Goal: Information Seeking & Learning: Learn about a topic

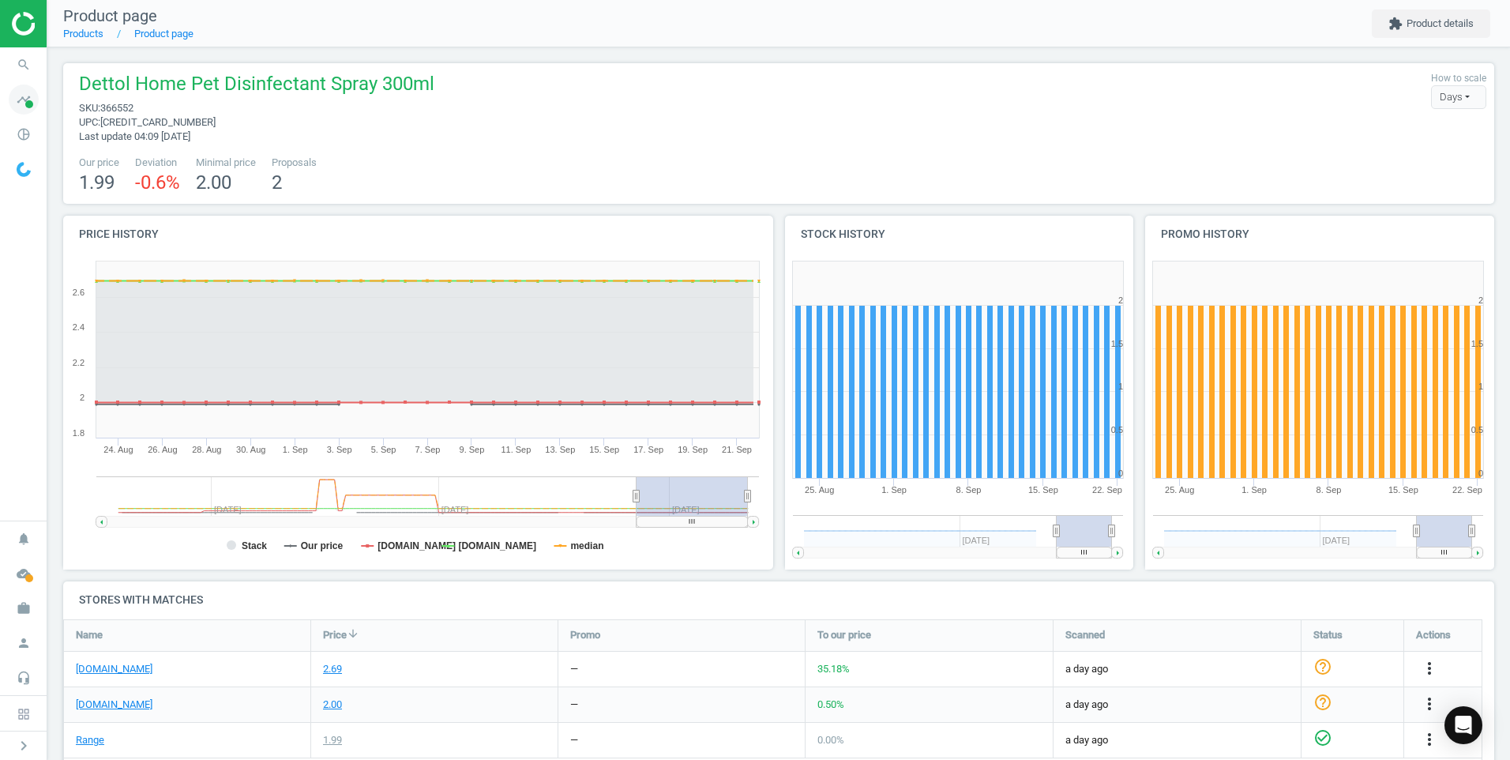
click at [23, 100] on icon "timeline" at bounding box center [24, 100] width 30 height 30
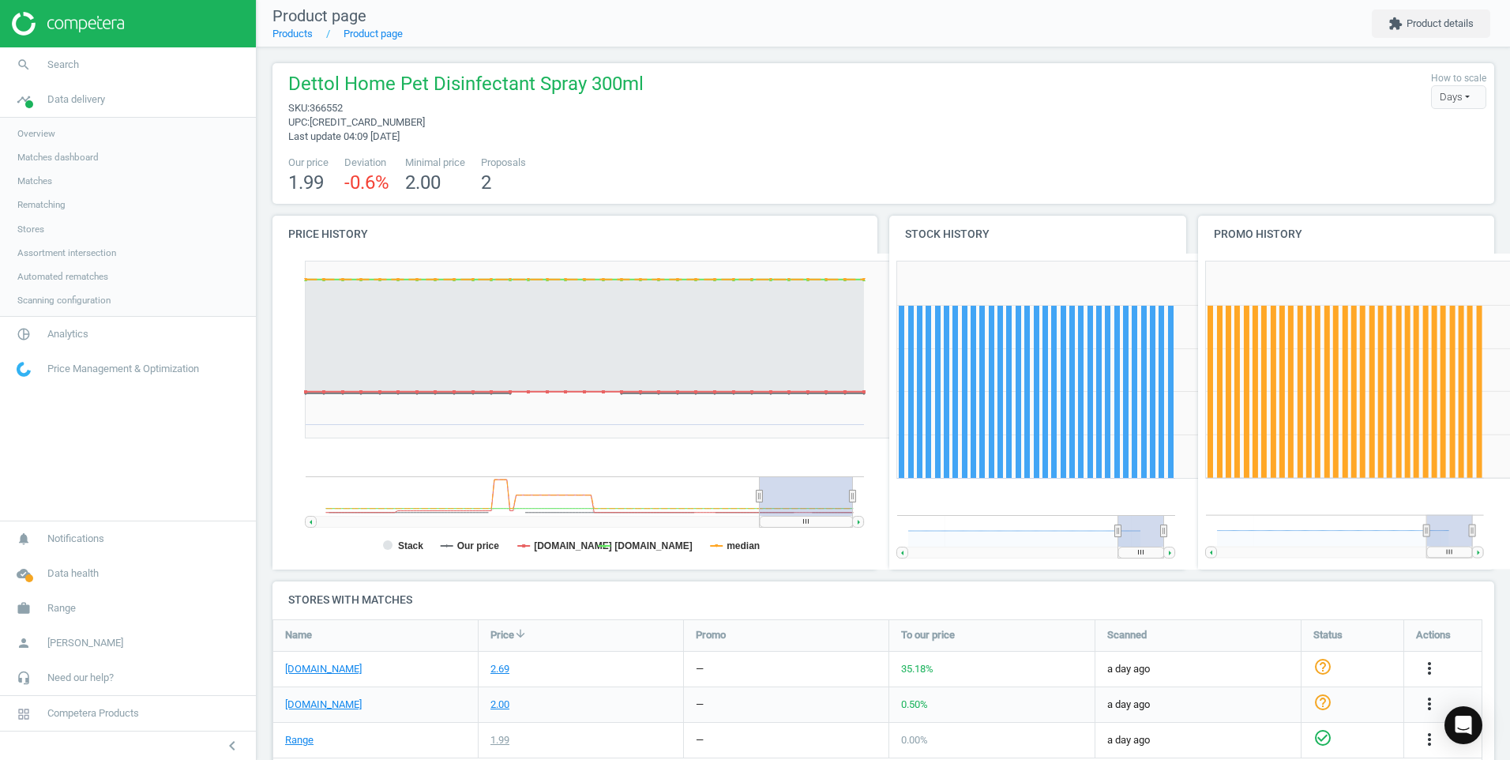
scroll to position [392, 1235]
click at [36, 129] on span "Overview" at bounding box center [36, 133] width 38 height 13
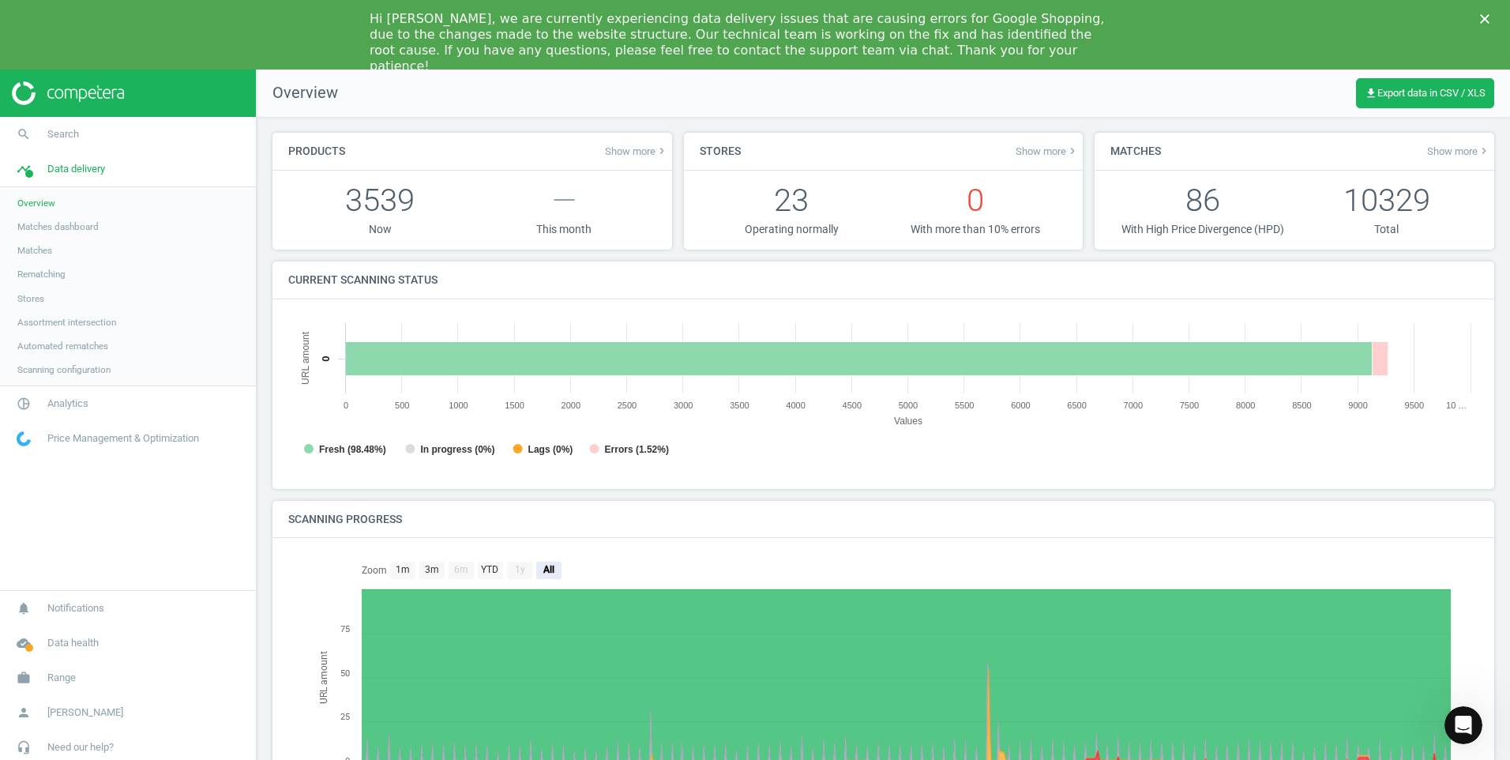
click at [31, 244] on span "Matches" at bounding box center [34, 250] width 35 height 13
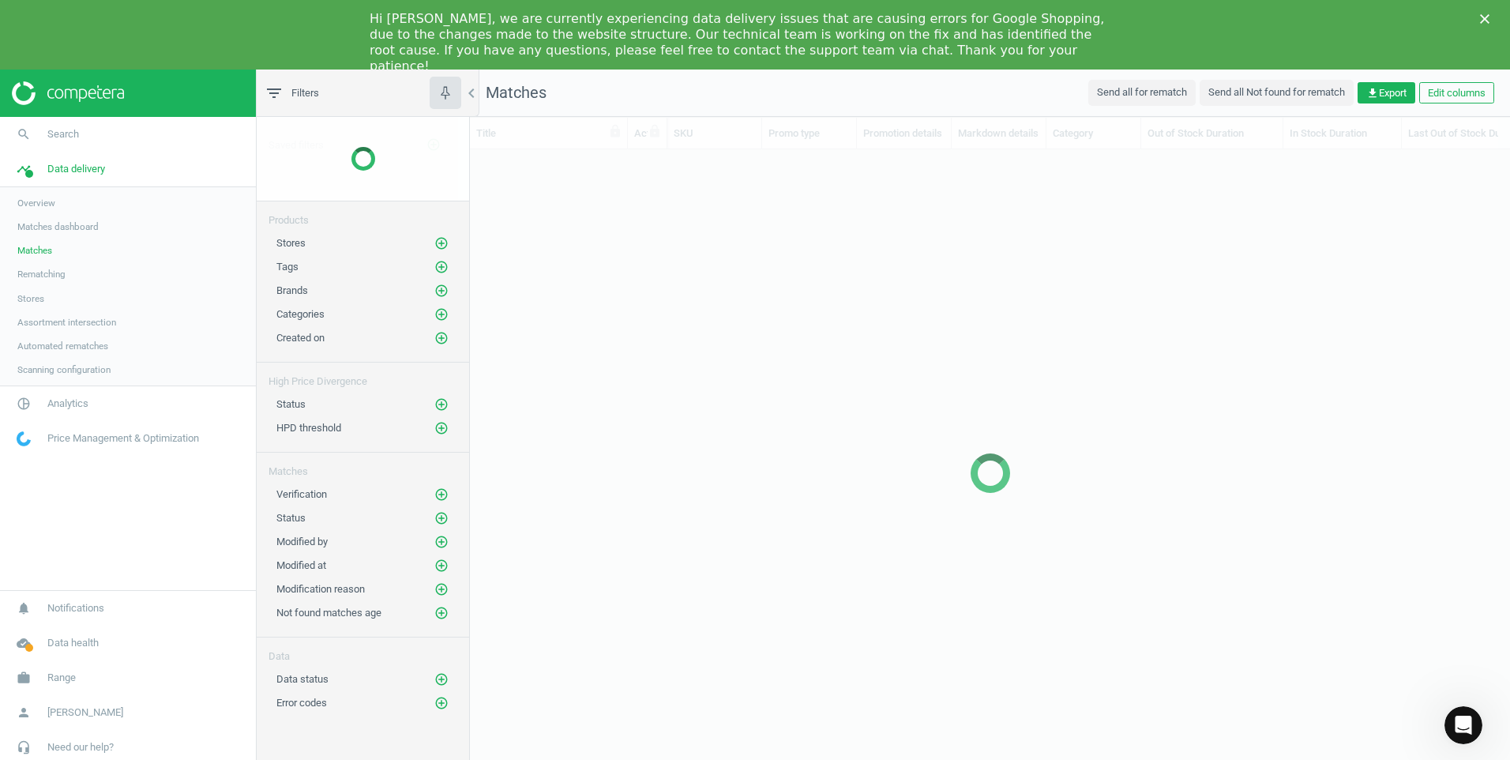
scroll to position [13, 13]
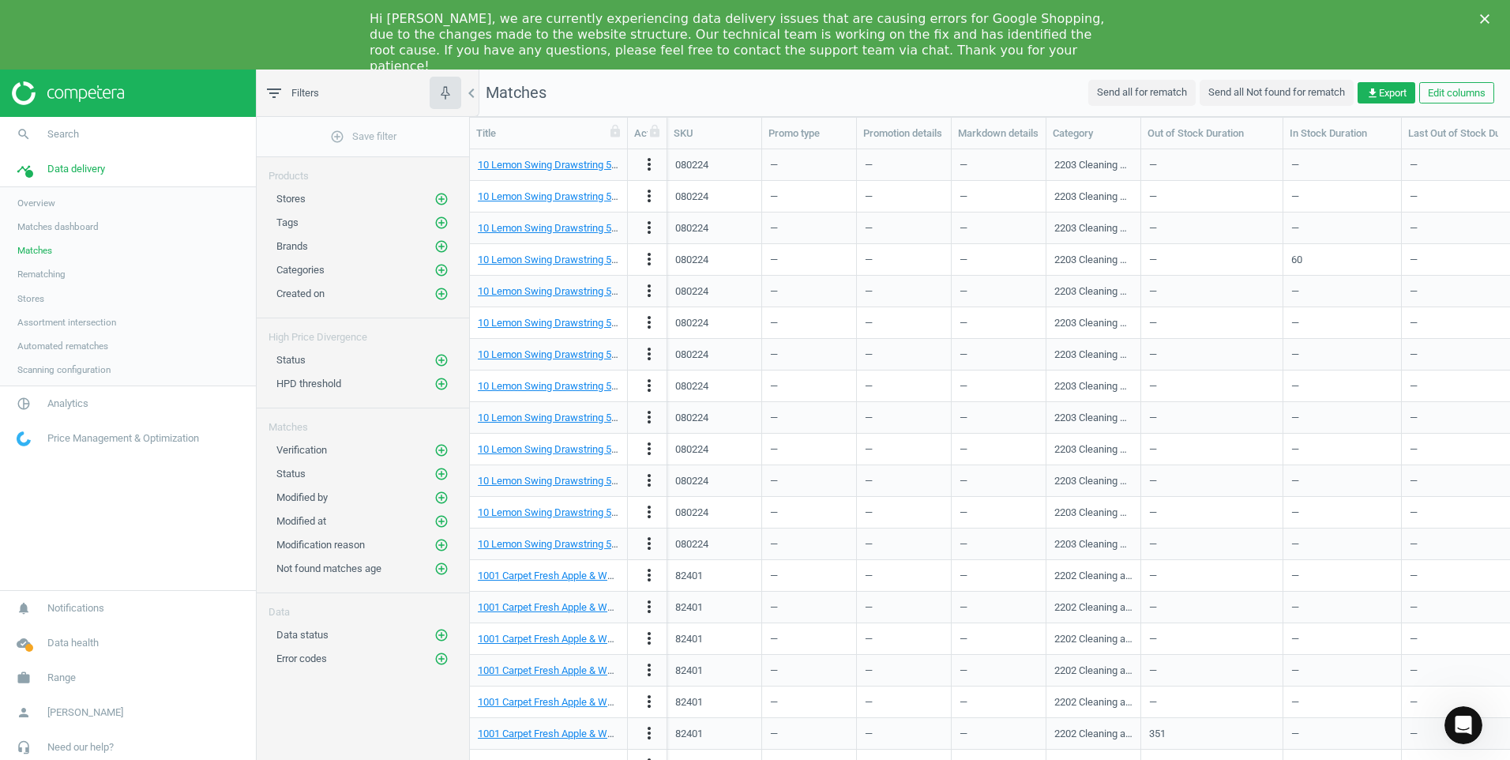
click at [55, 274] on span "Rematching" at bounding box center [41, 274] width 48 height 13
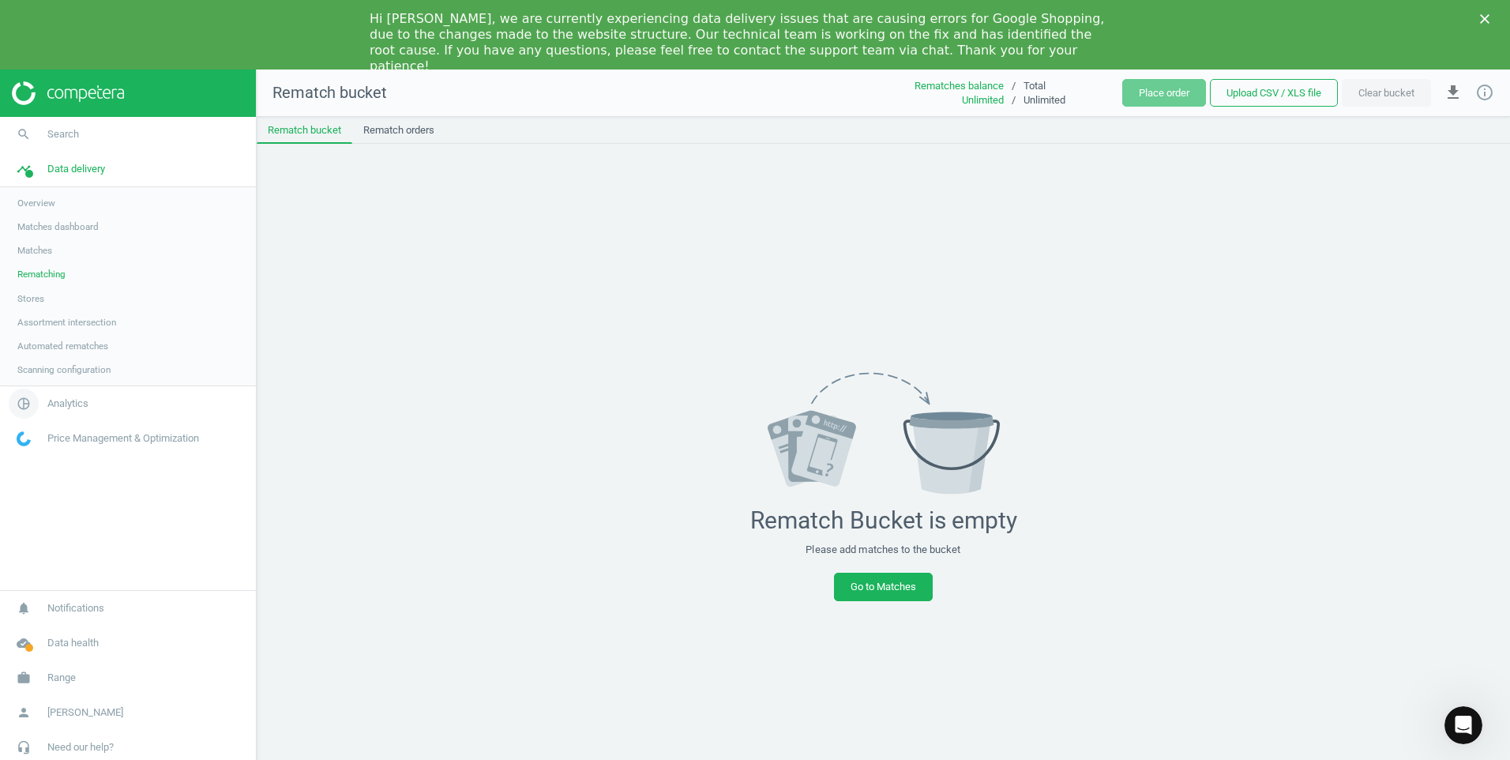
click at [73, 401] on span "Analytics" at bounding box center [67, 404] width 41 height 14
click at [37, 259] on span "Products" at bounding box center [35, 261] width 37 height 13
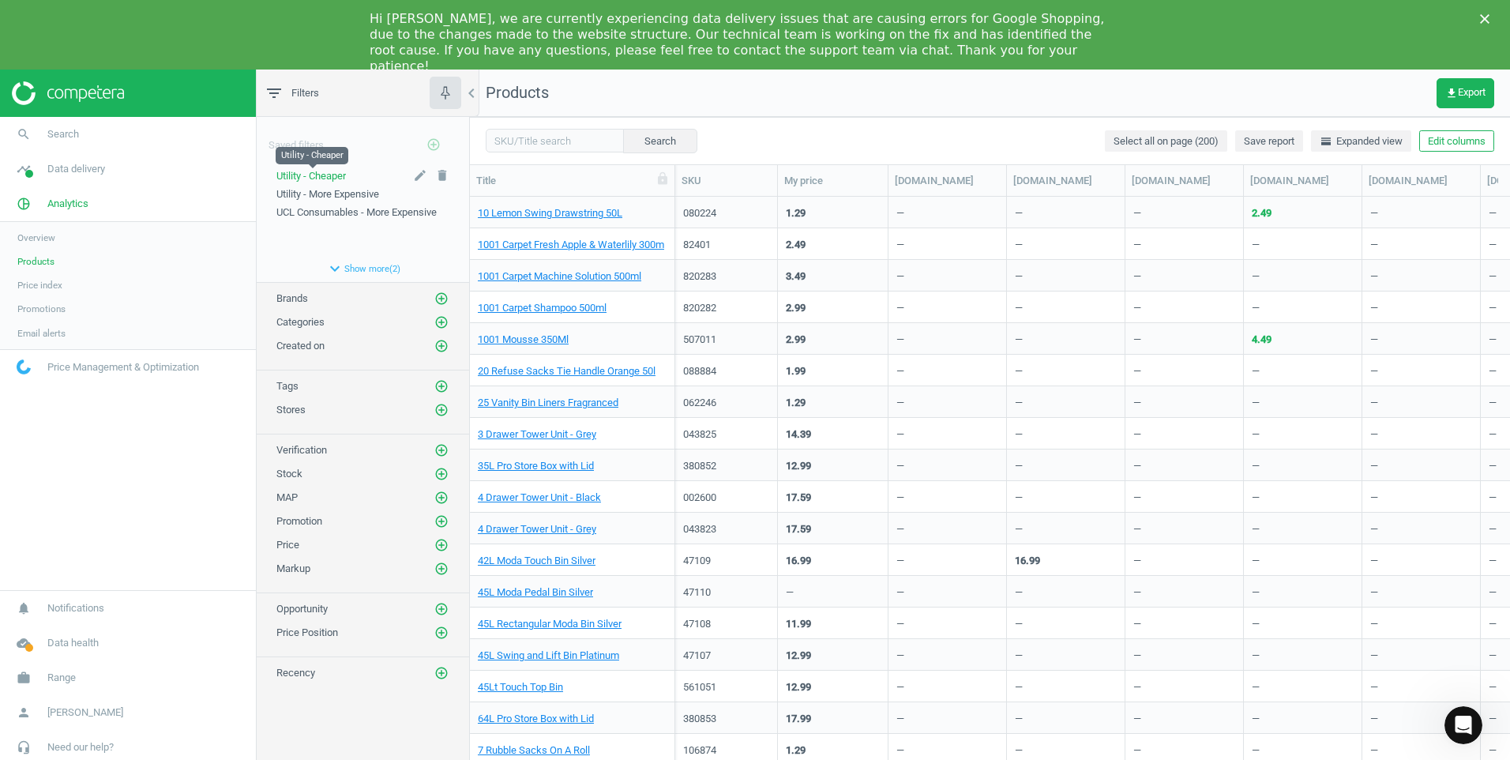
click at [314, 175] on span "Utility - Cheaper" at bounding box center [311, 176] width 70 height 12
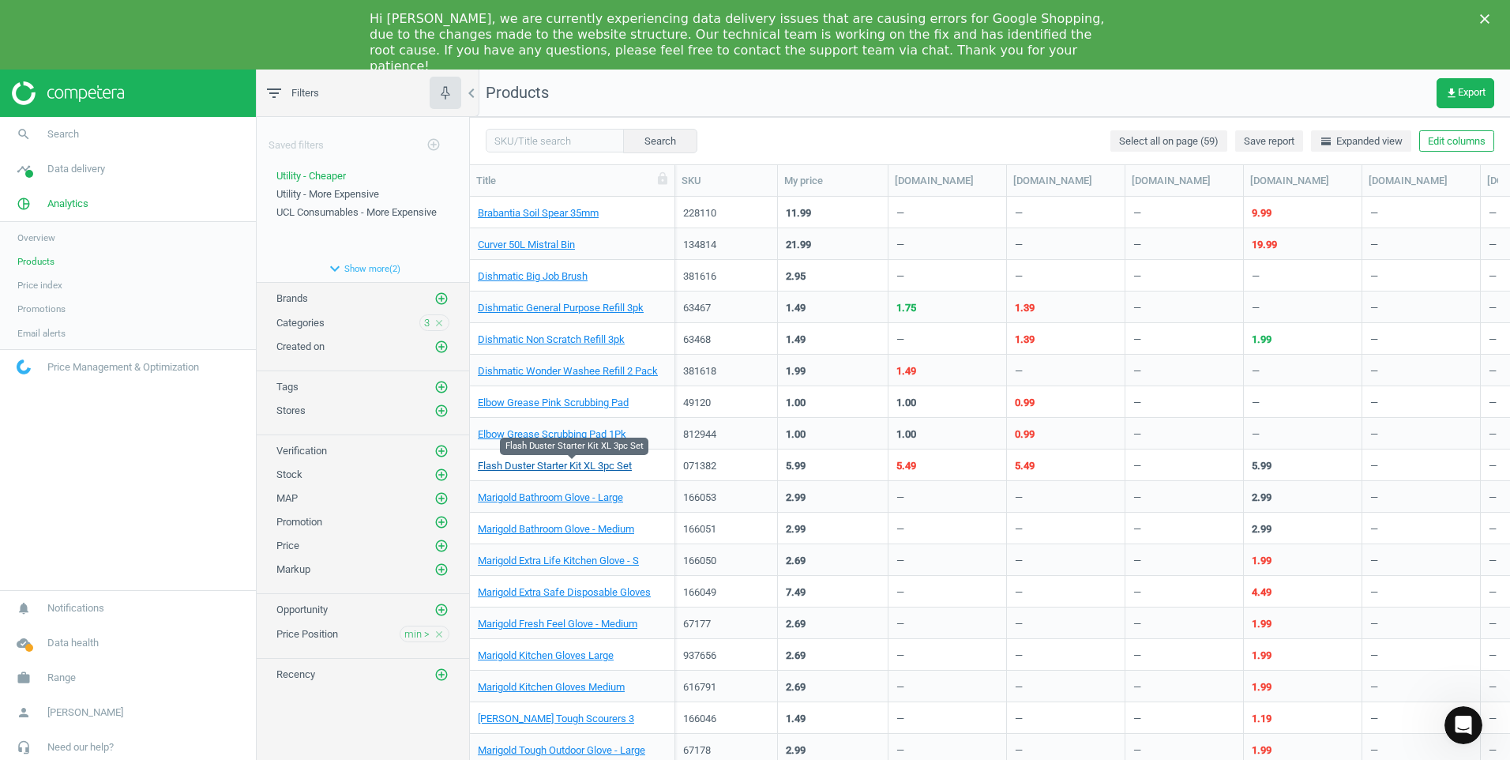
click at [600, 466] on link "Flash Duster Starter Kit XL 3pc Set" at bounding box center [555, 466] width 154 height 14
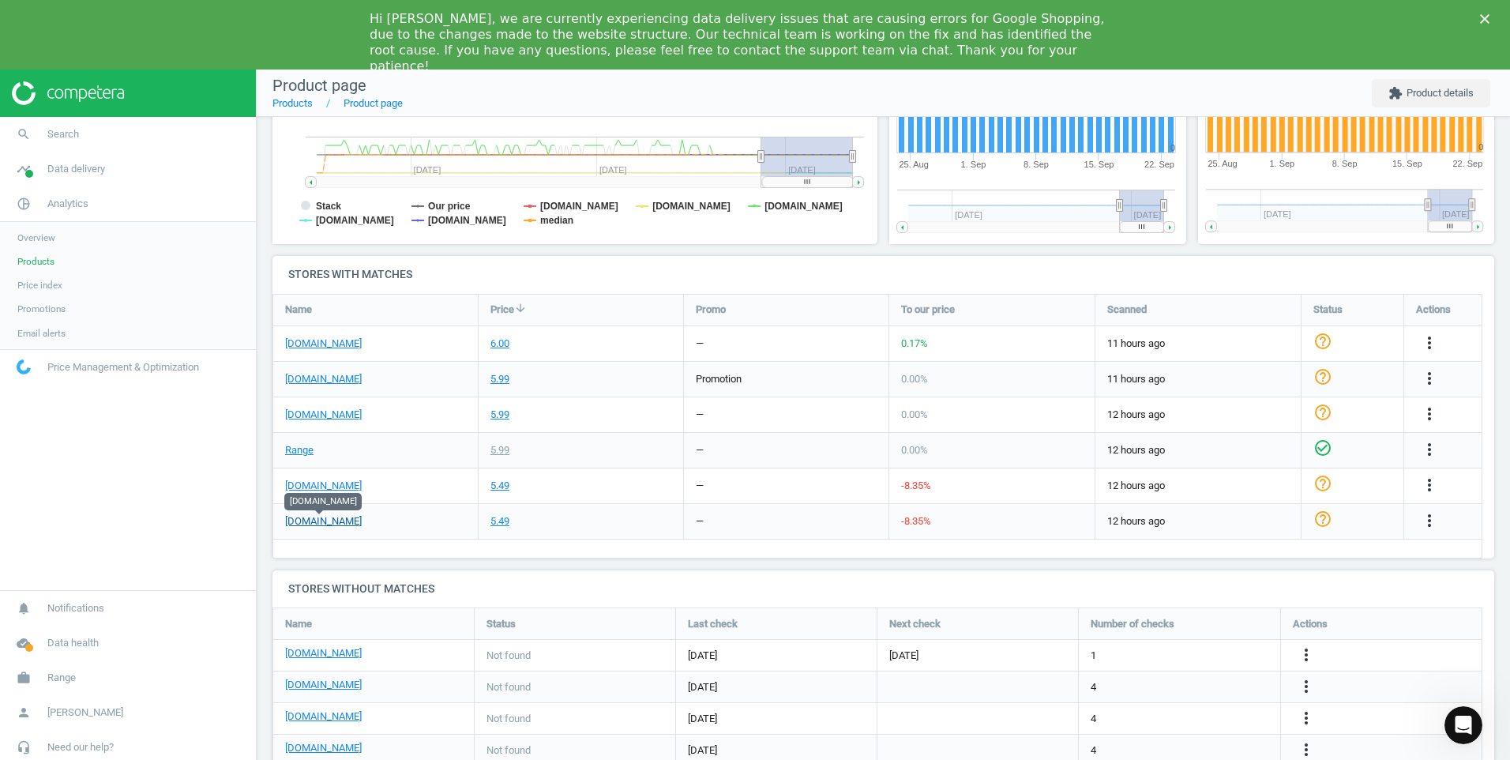
click at [322, 516] on link "[DOMAIN_NAME]" at bounding box center [323, 521] width 77 height 14
click at [305, 453] on link "Range" at bounding box center [299, 450] width 28 height 14
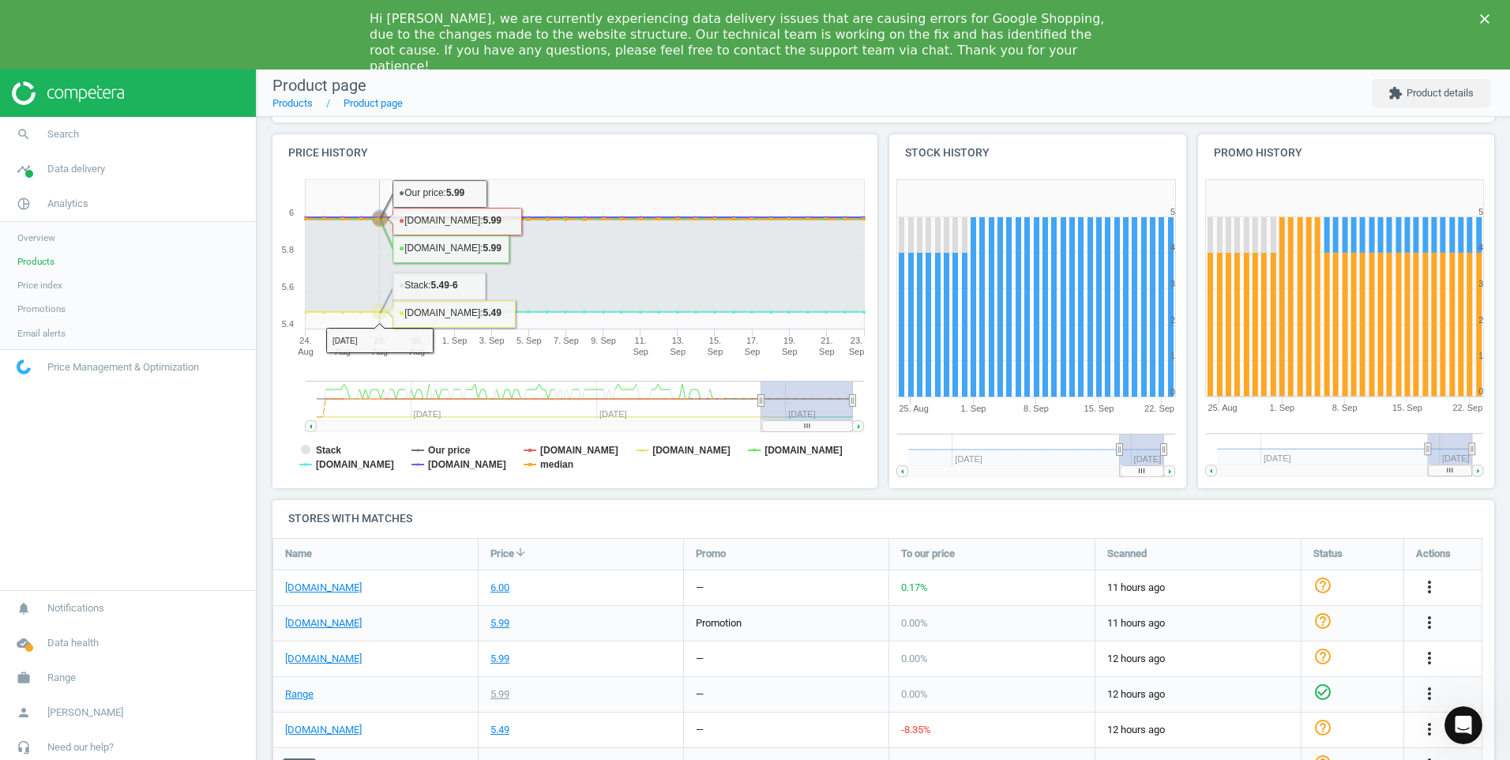
scroll to position [316, 0]
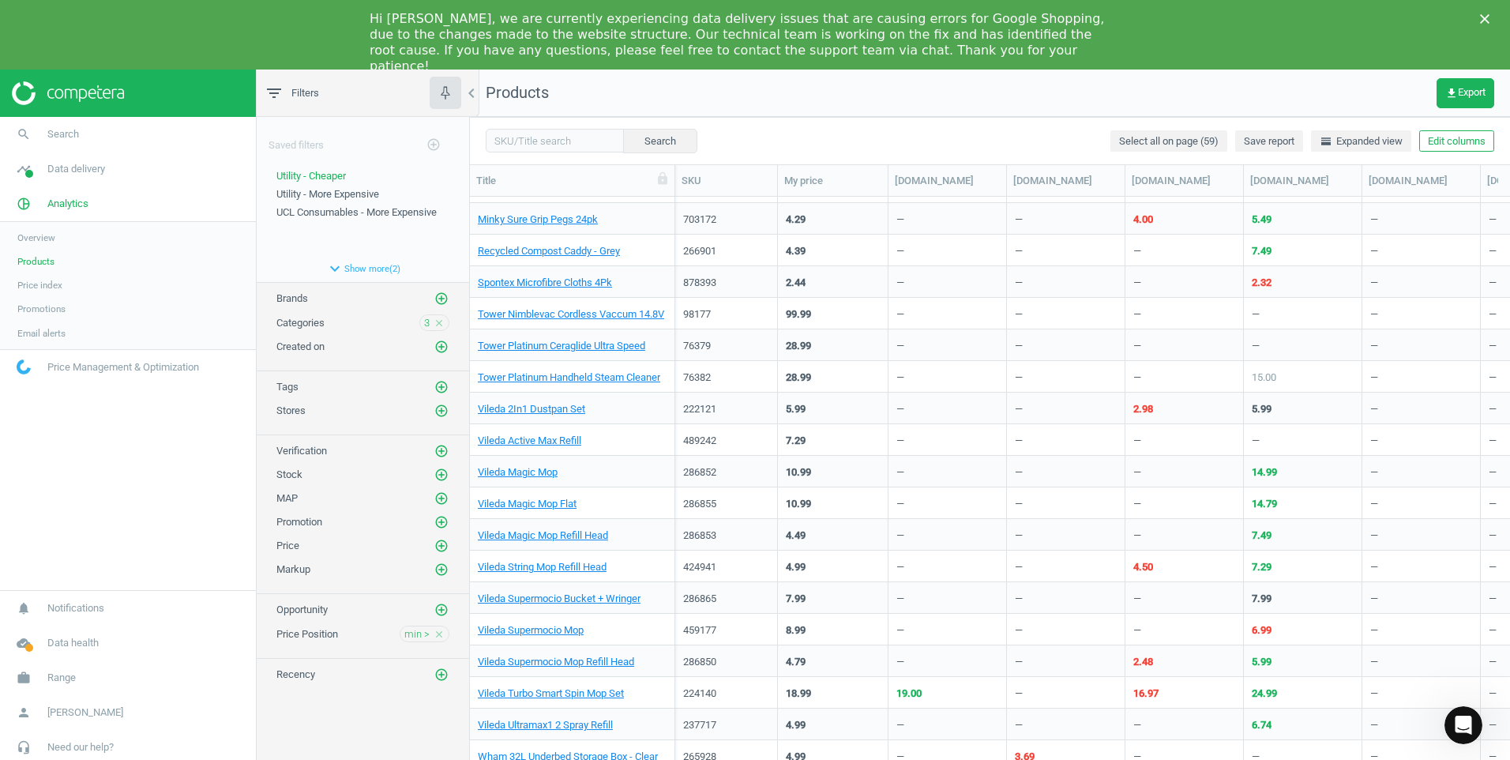
scroll to position [1273, 0]
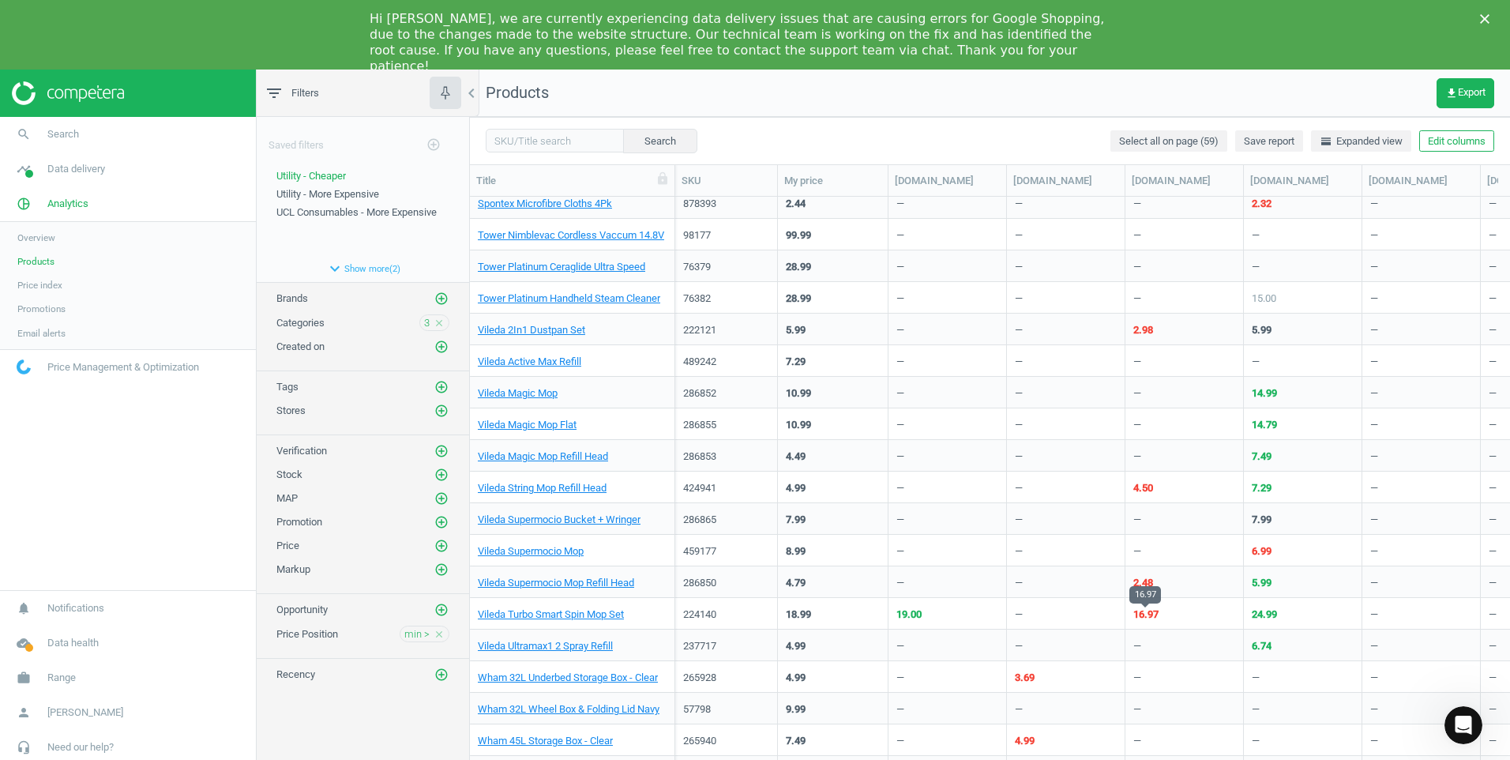
click at [1143, 616] on div "16.97" at bounding box center [1146, 615] width 25 height 14
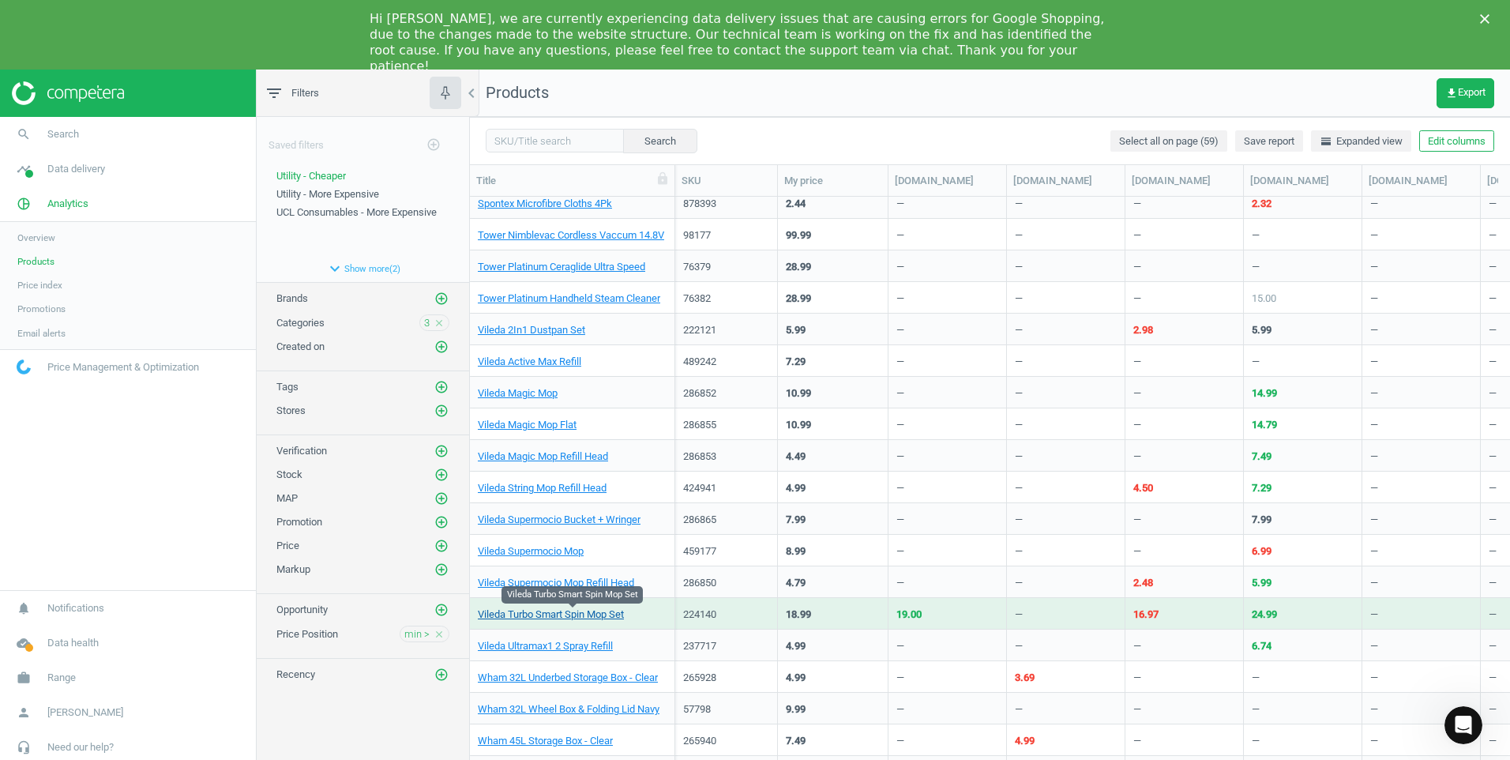
click at [568, 617] on link "Vileda Turbo Smart Spin Mop Set" at bounding box center [551, 615] width 146 height 14
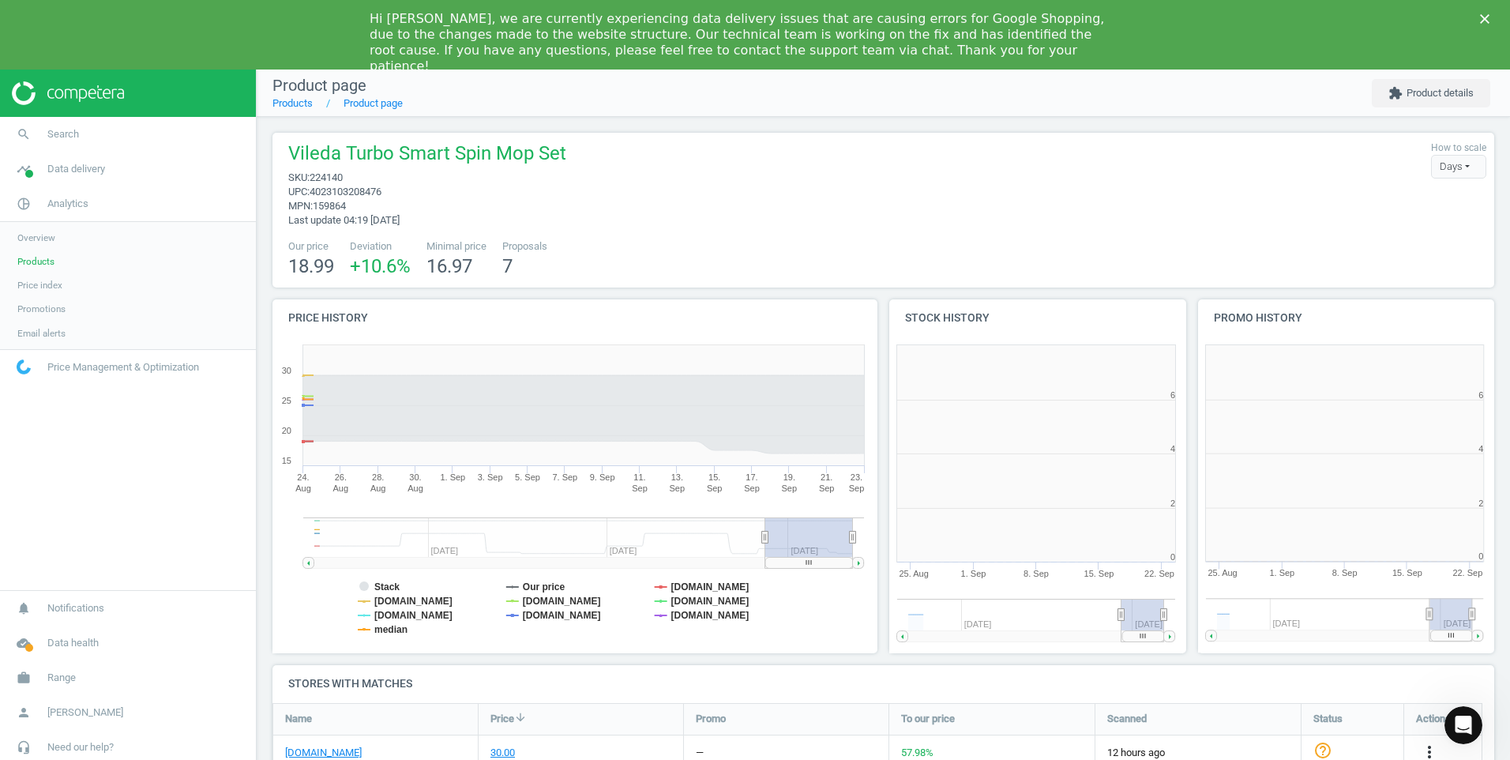
scroll to position [360, 1235]
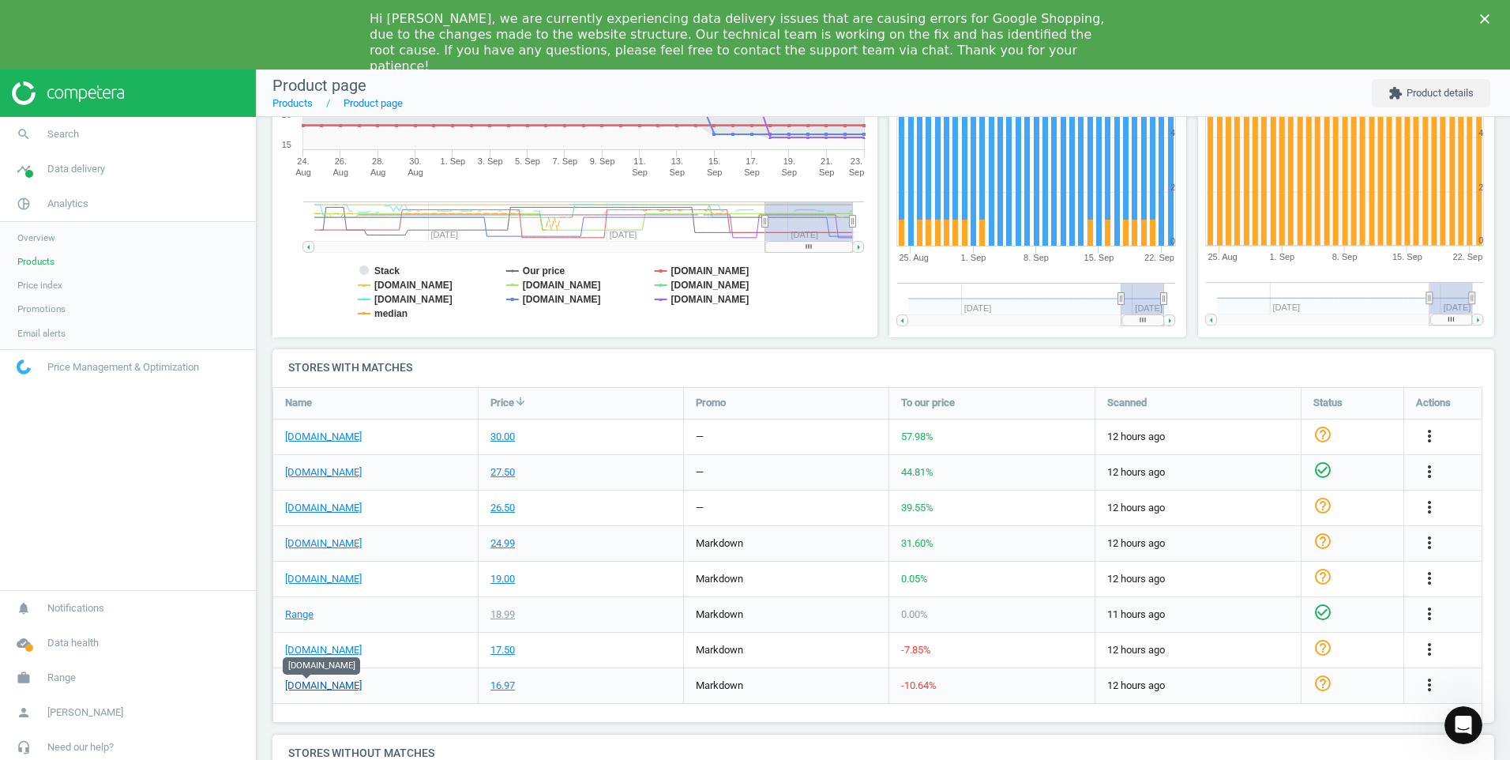
click at [309, 683] on link "[DOMAIN_NAME]" at bounding box center [323, 686] width 77 height 14
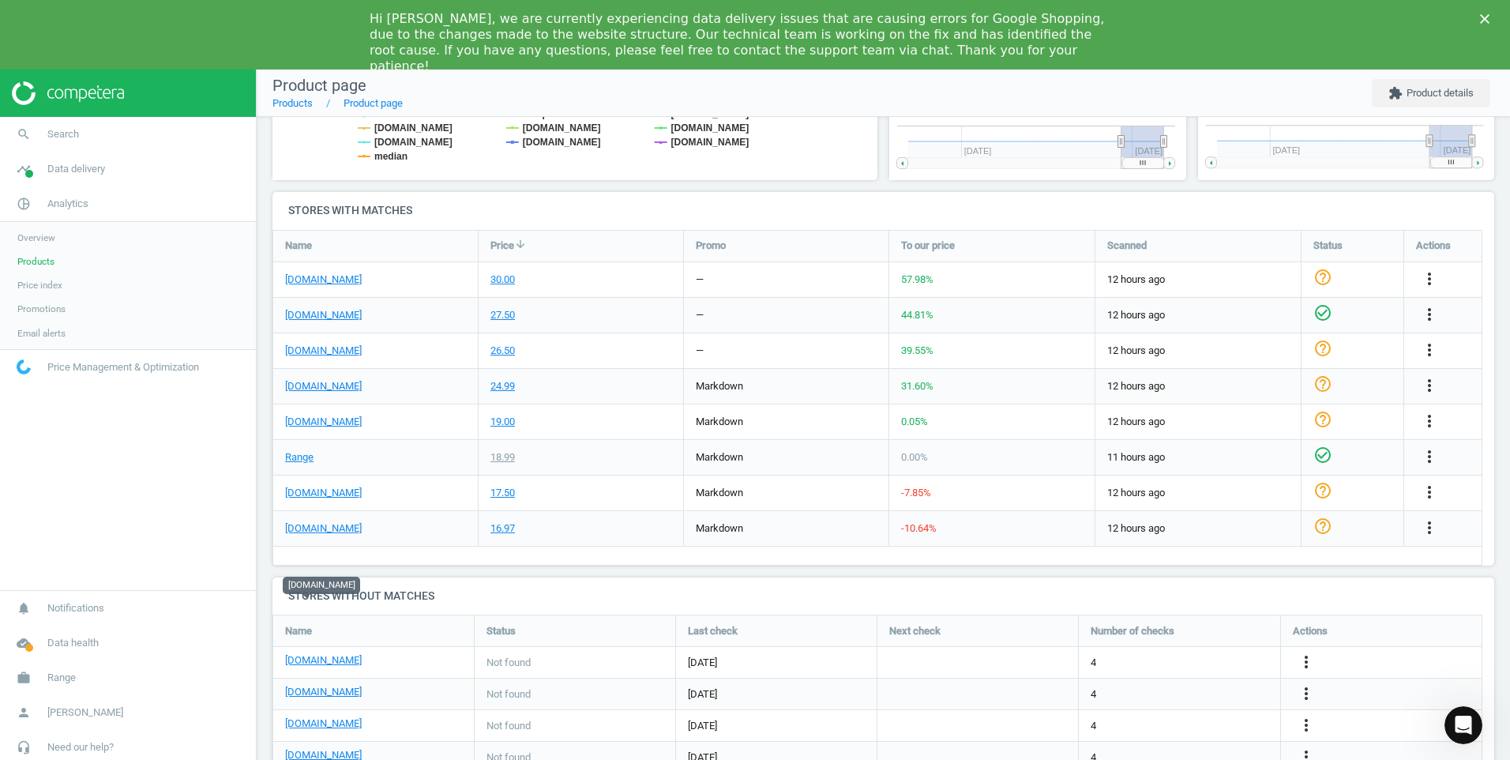
scroll to position [474, 0]
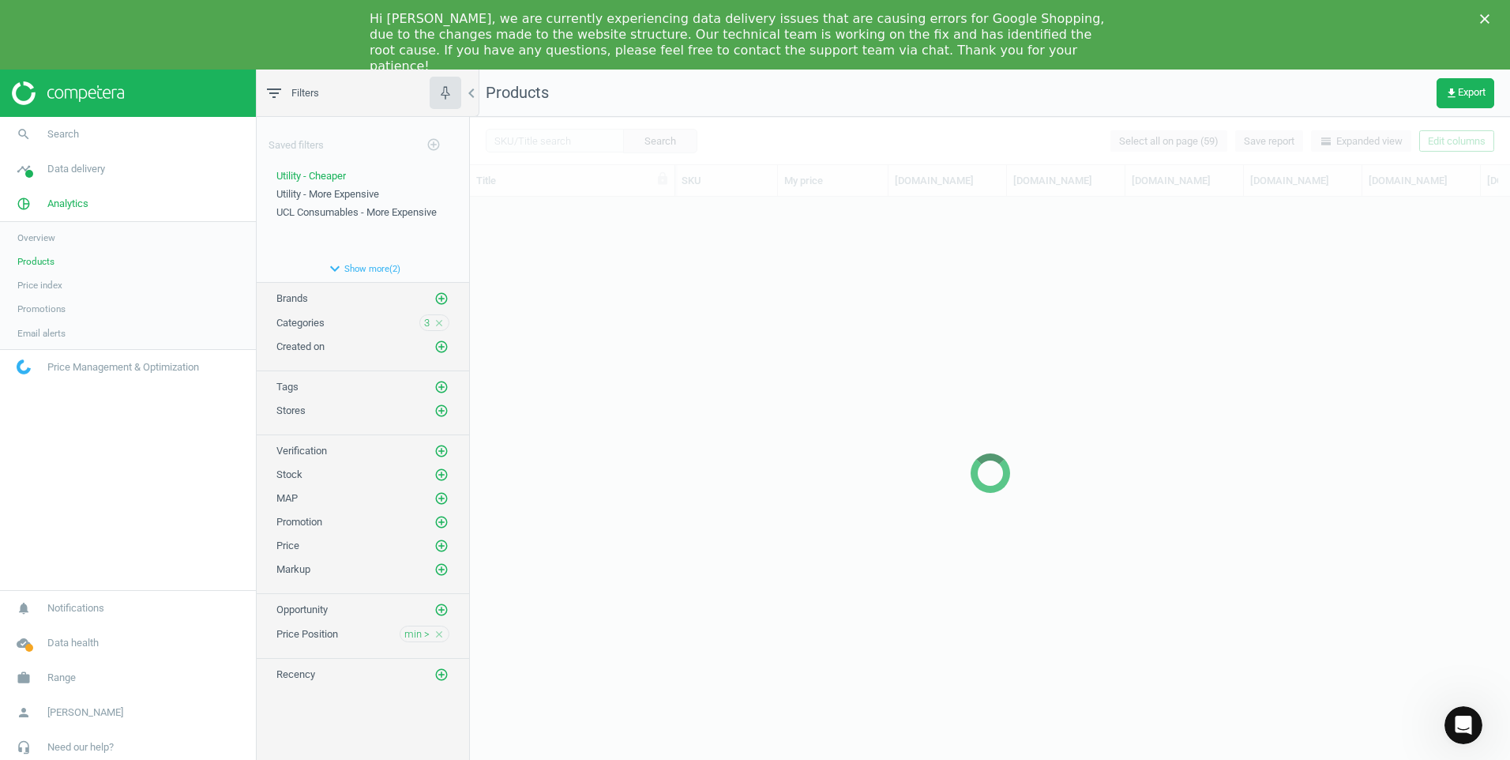
scroll to position [13, 13]
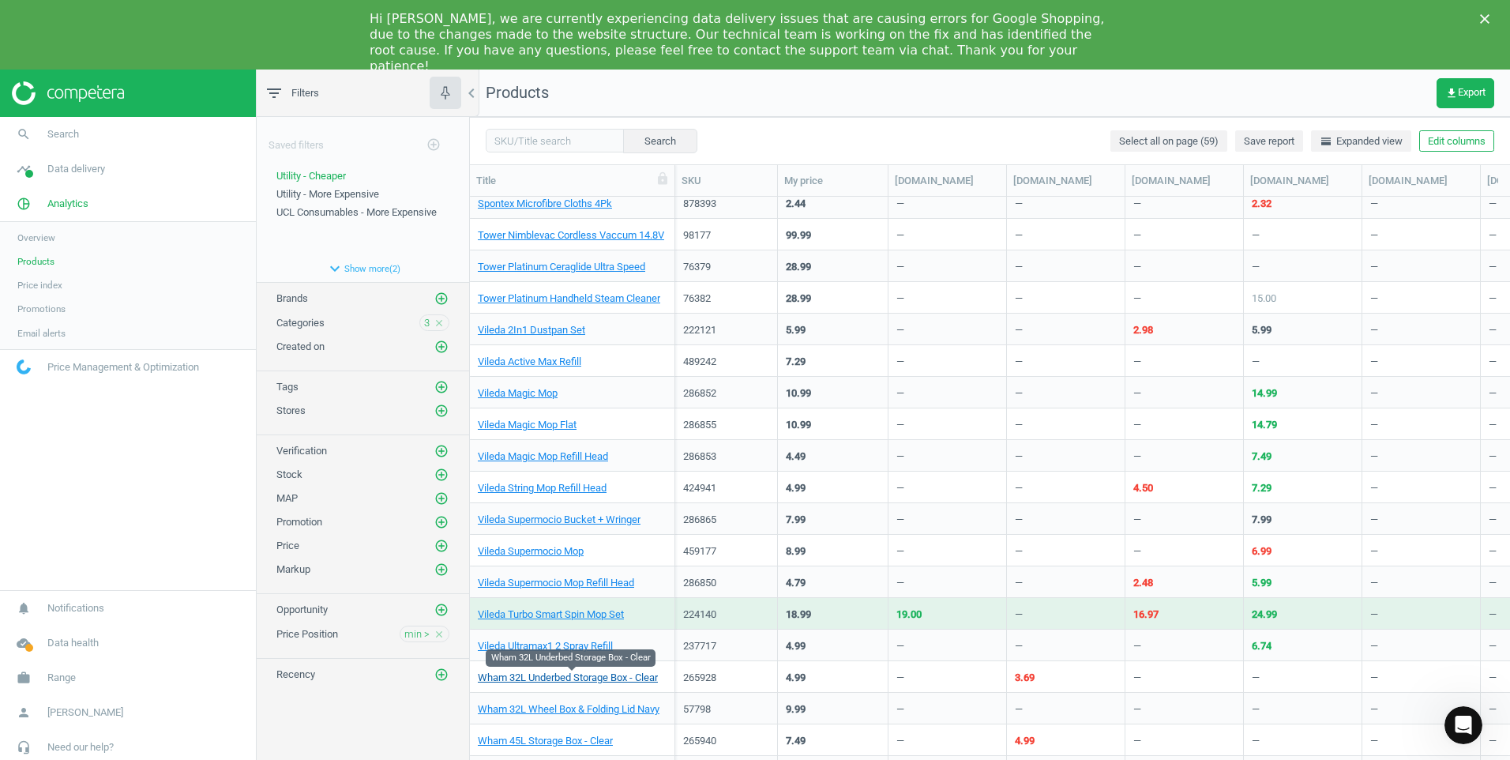
click at [621, 675] on link "Wham 32L Underbed Storage Box - Clear" at bounding box center [568, 678] width 180 height 14
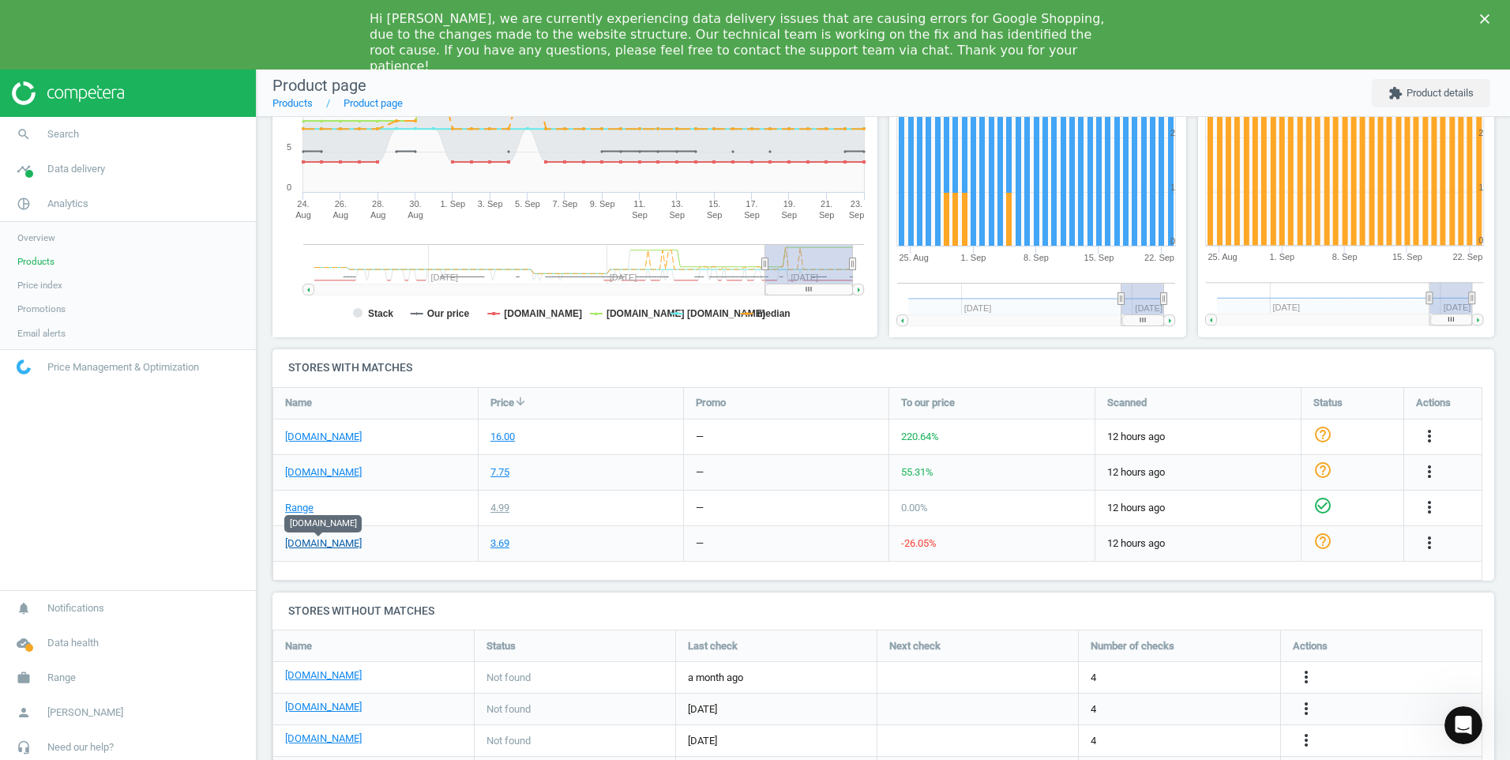
click at [324, 540] on link "[DOMAIN_NAME]" at bounding box center [323, 543] width 77 height 14
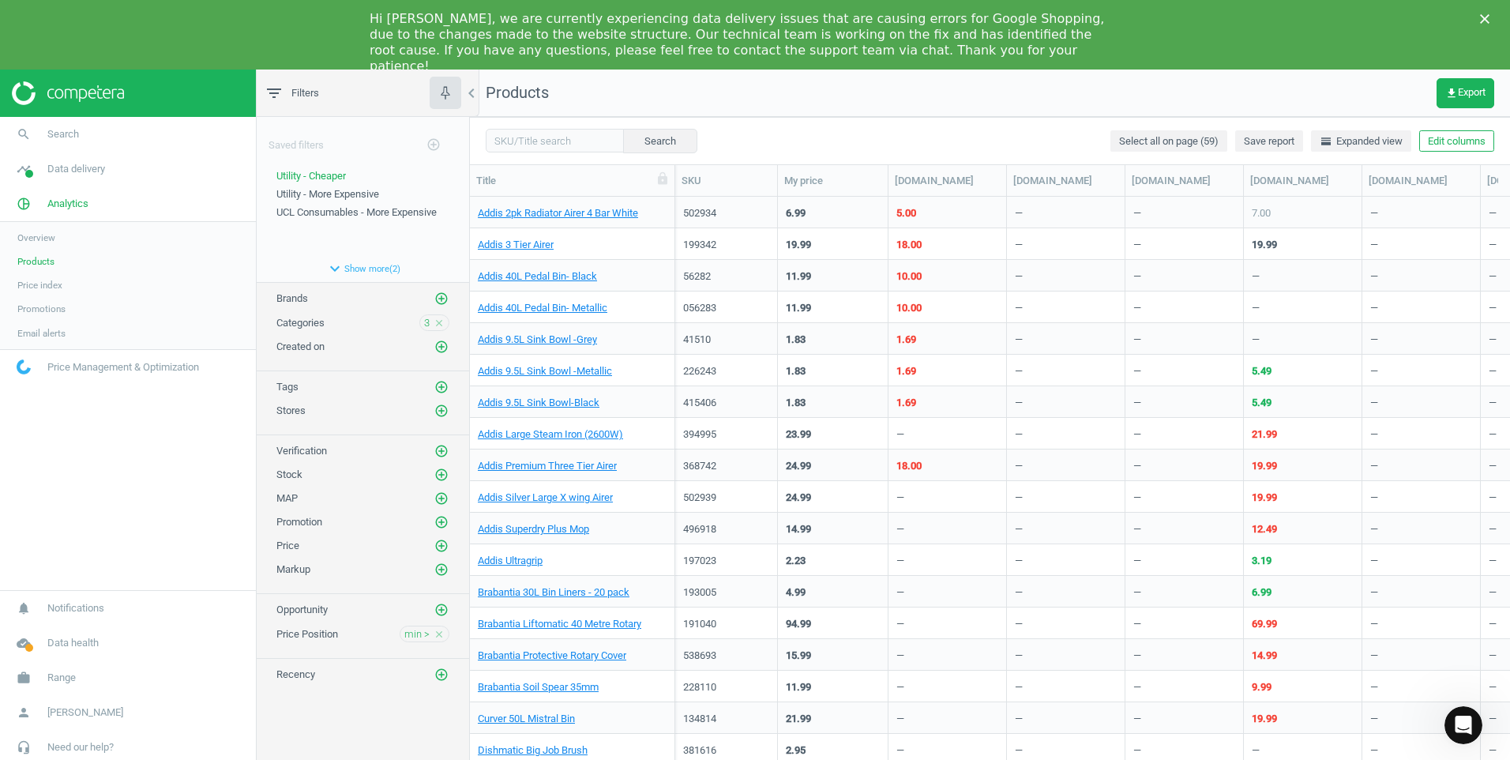
click at [1485, 14] on icon "Close" at bounding box center [1484, 18] width 9 height 9
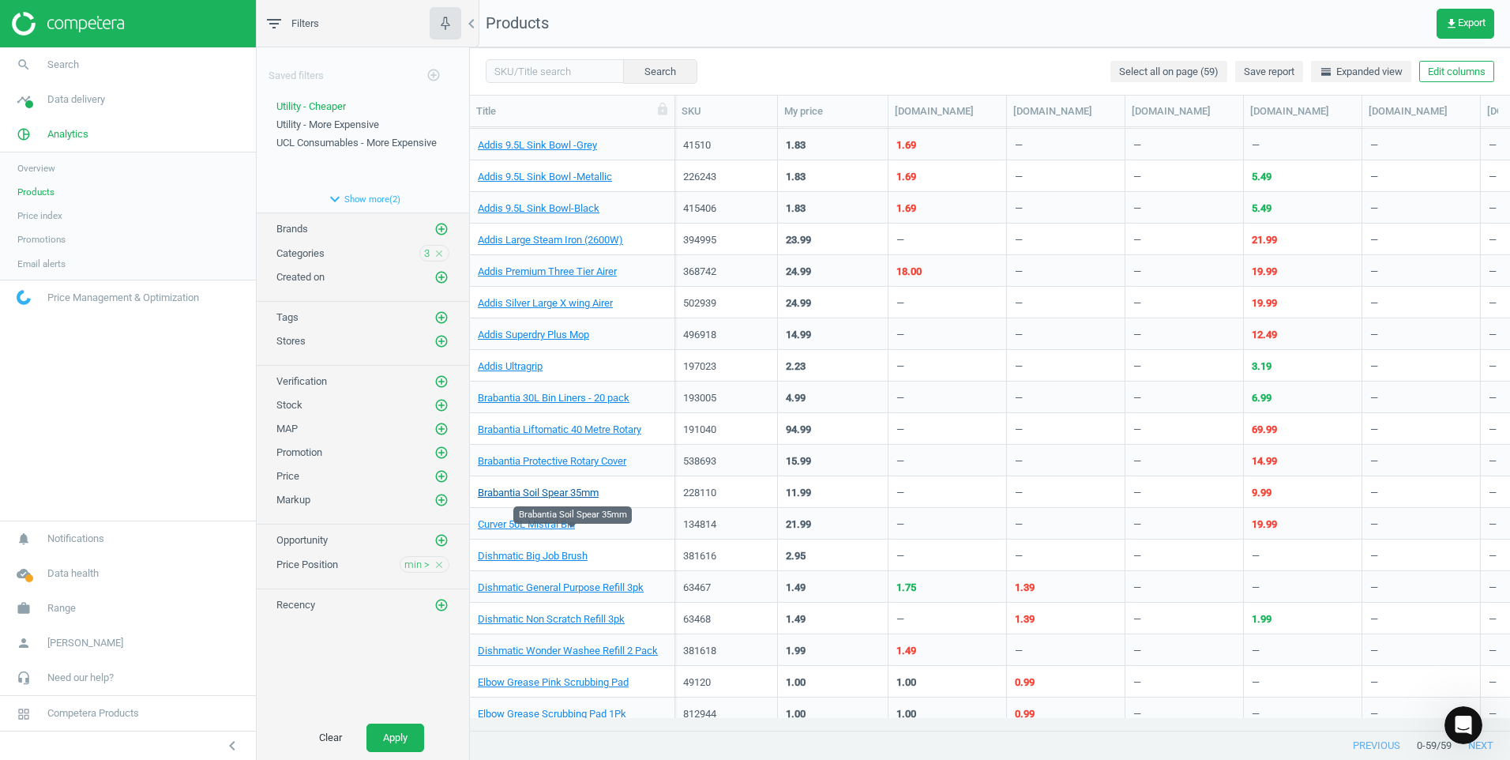
scroll to position [158, 0]
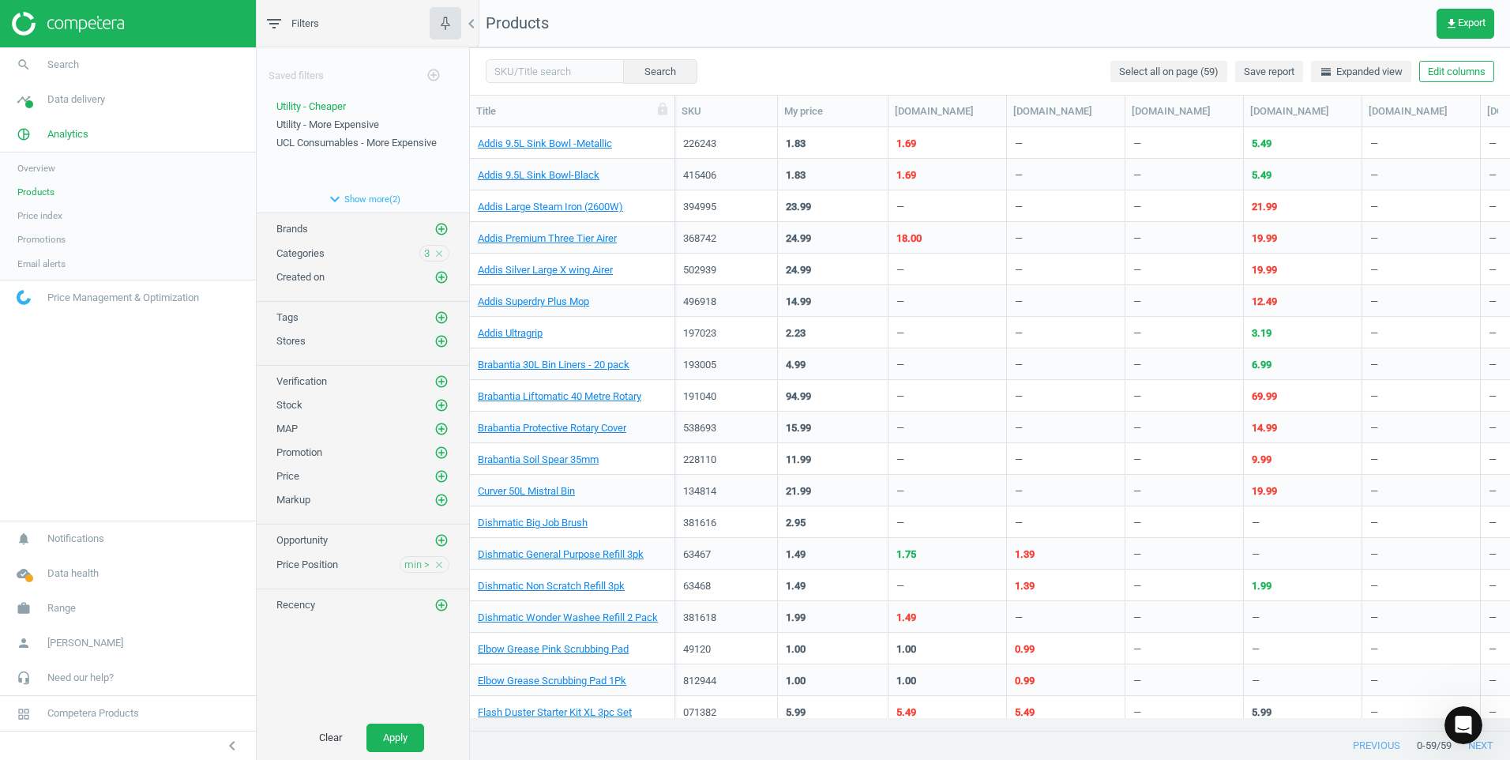
drag, startPoint x: 730, startPoint y: 718, endPoint x: 755, endPoint y: 718, distance: 25.3
click at [755, 730] on div at bounding box center [726, 730] width 103 height 1
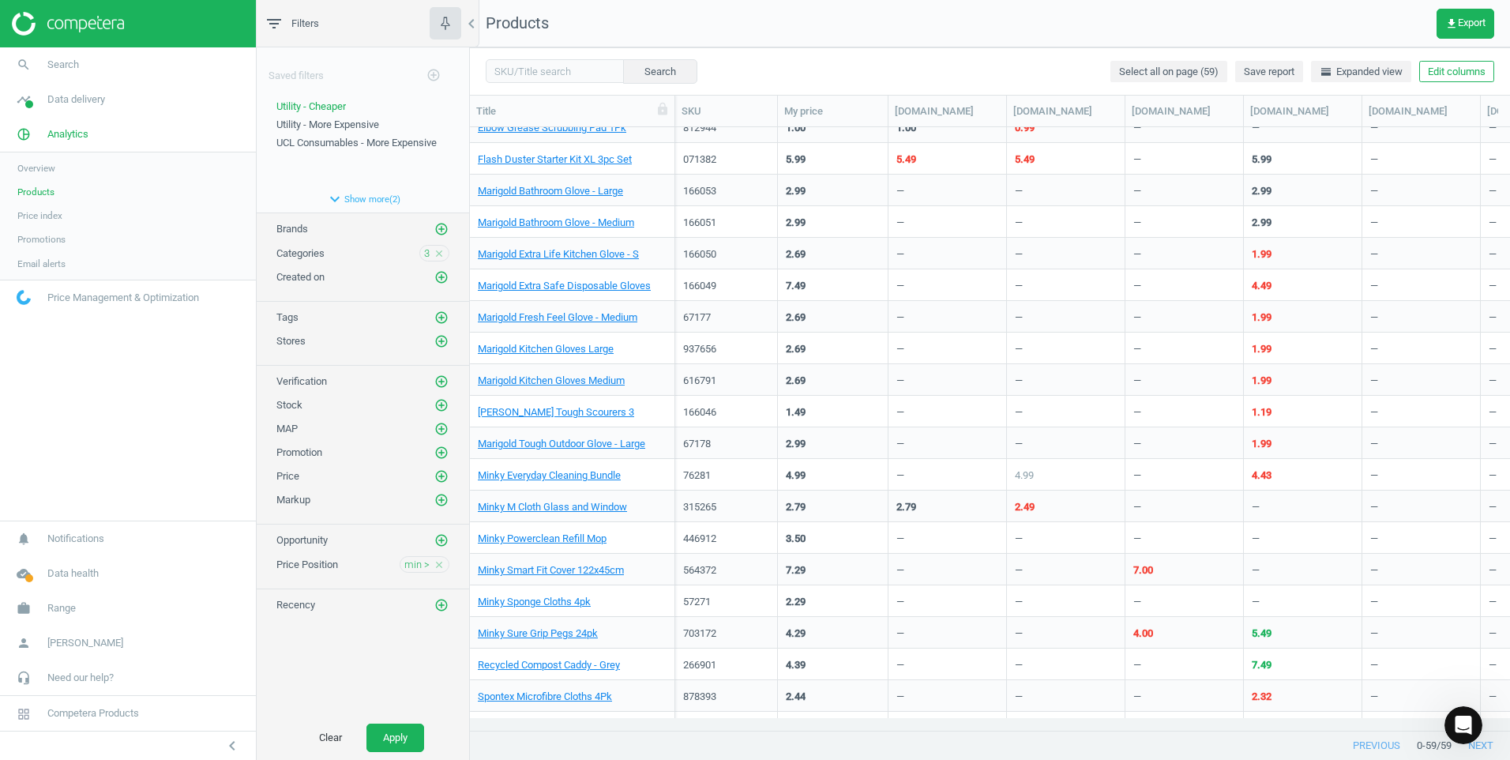
scroll to position [790, 0]
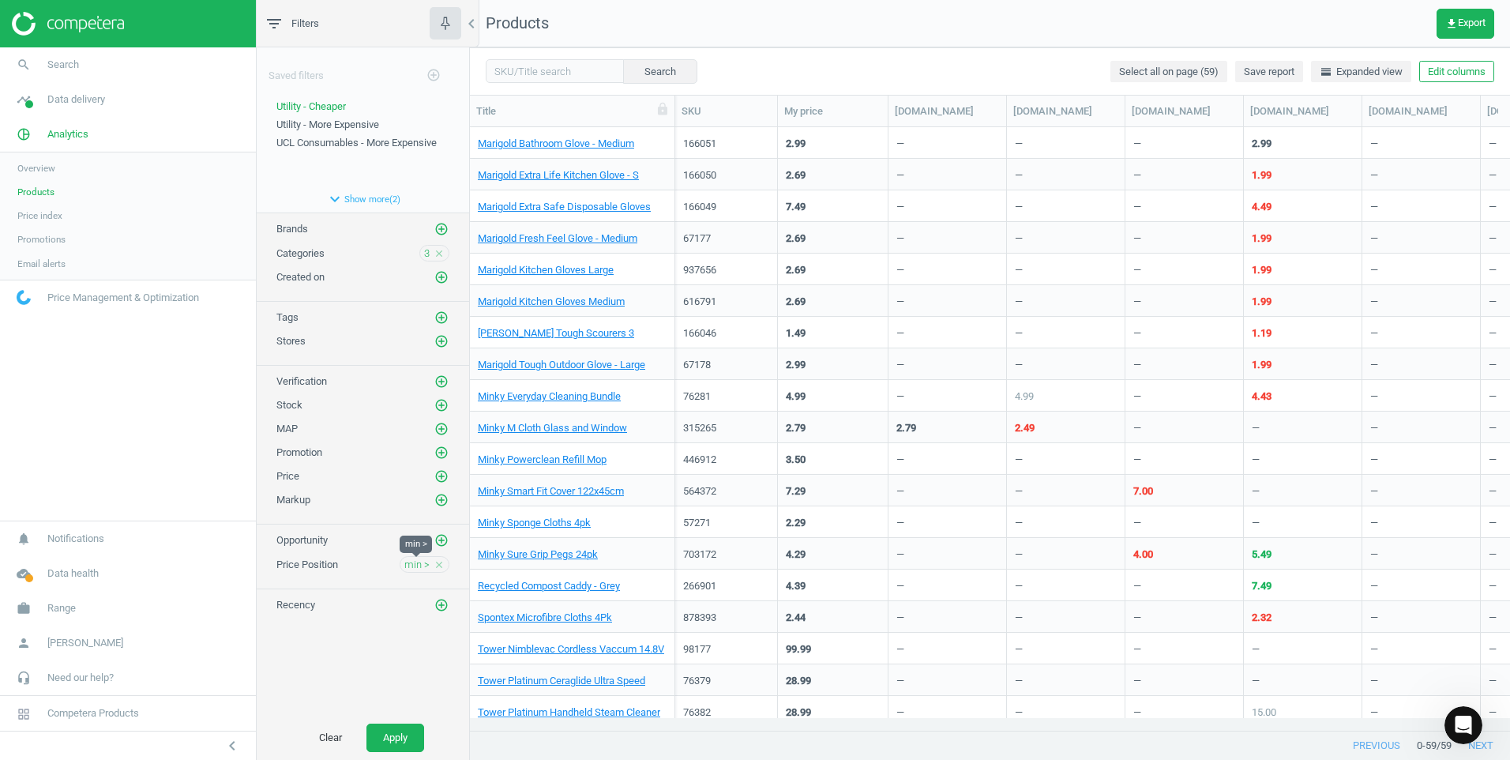
click at [419, 566] on span "min >" at bounding box center [416, 565] width 25 height 14
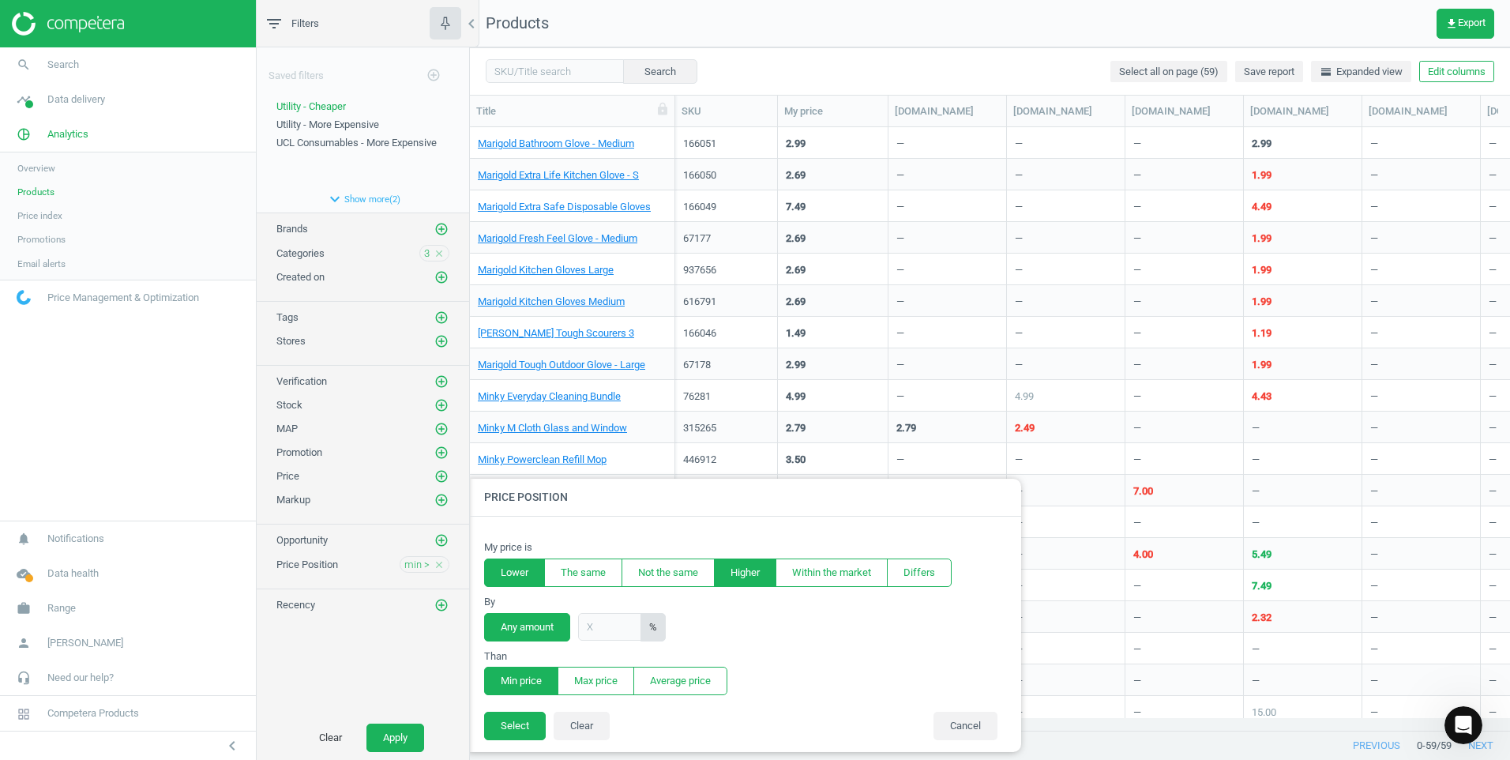
click at [527, 577] on button "Lower" at bounding box center [514, 573] width 61 height 28
click at [577, 679] on button "Max price" at bounding box center [596, 681] width 77 height 28
click at [510, 721] on button "Select" at bounding box center [515, 726] width 62 height 28
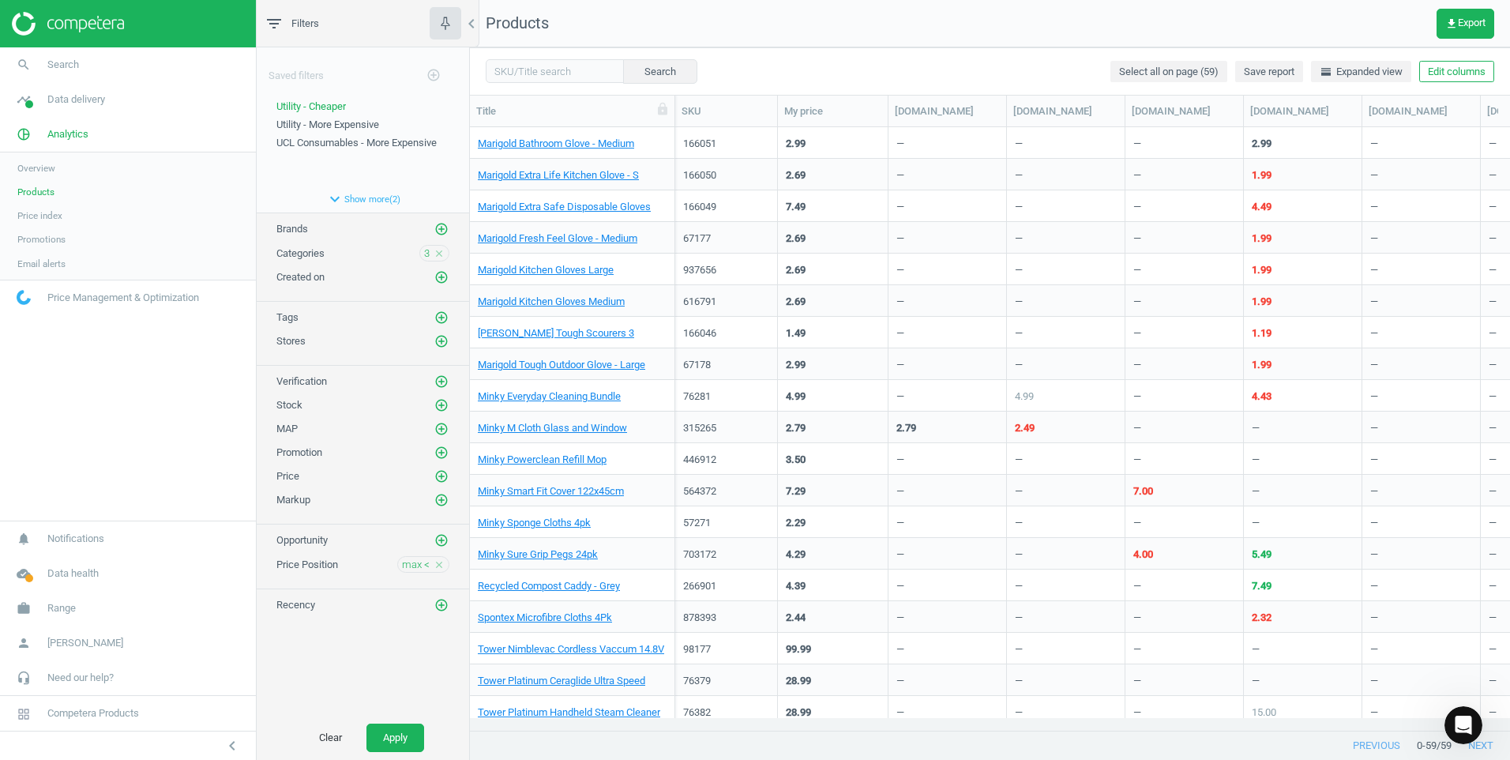
scroll to position [1179, 0]
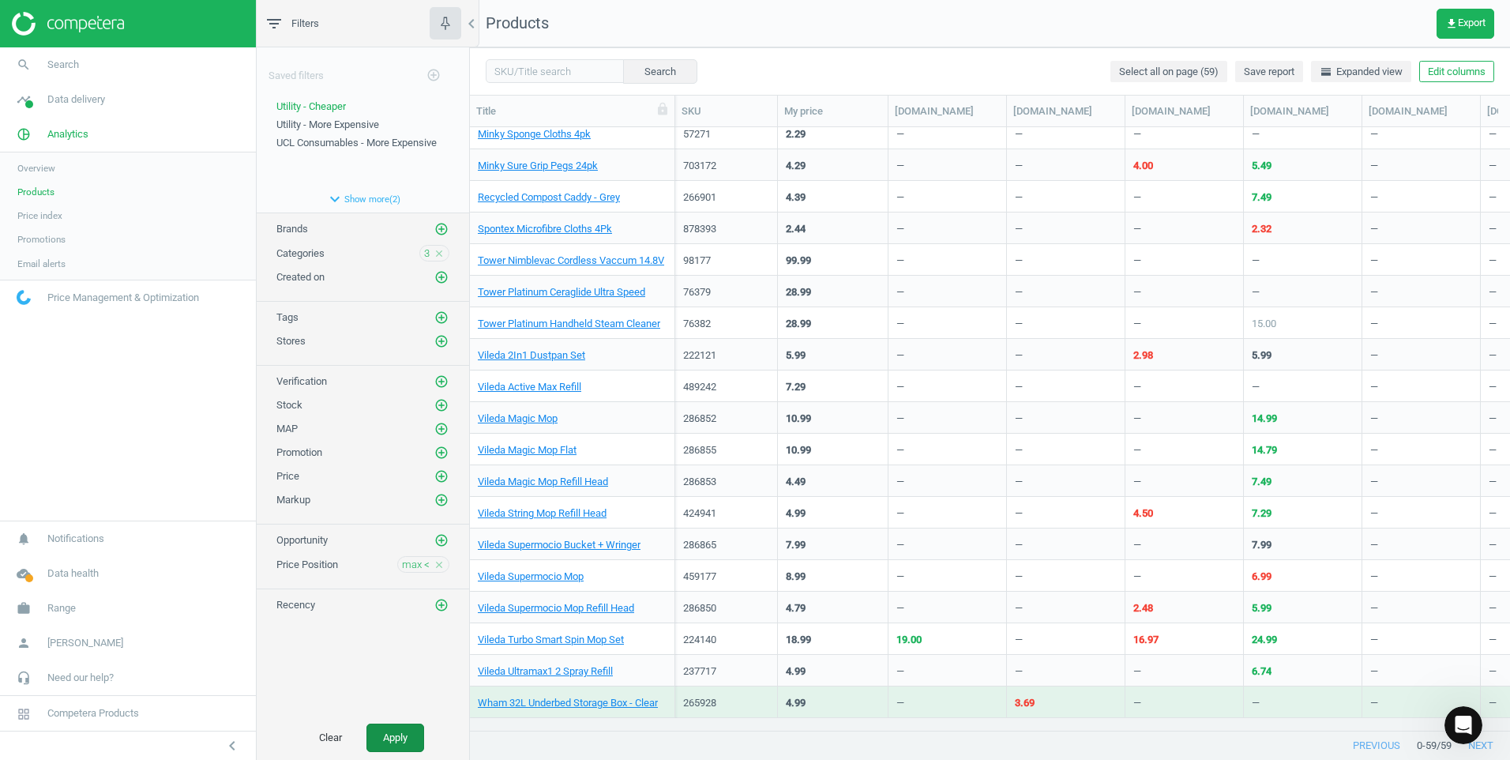
click at [385, 727] on button "Apply" at bounding box center [396, 738] width 58 height 28
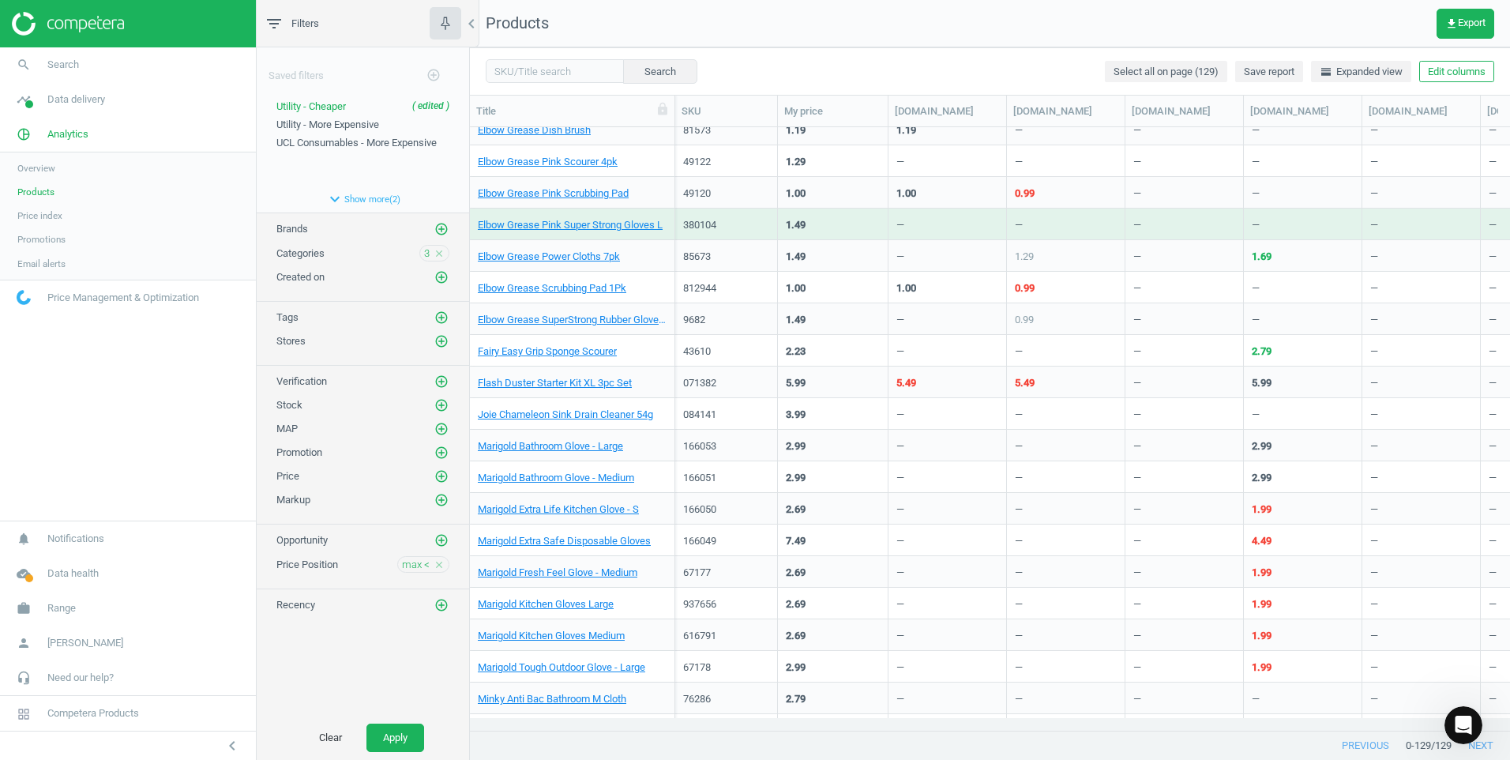
scroll to position [1659, 0]
click at [935, 381] on div "5.49" at bounding box center [948, 380] width 102 height 28
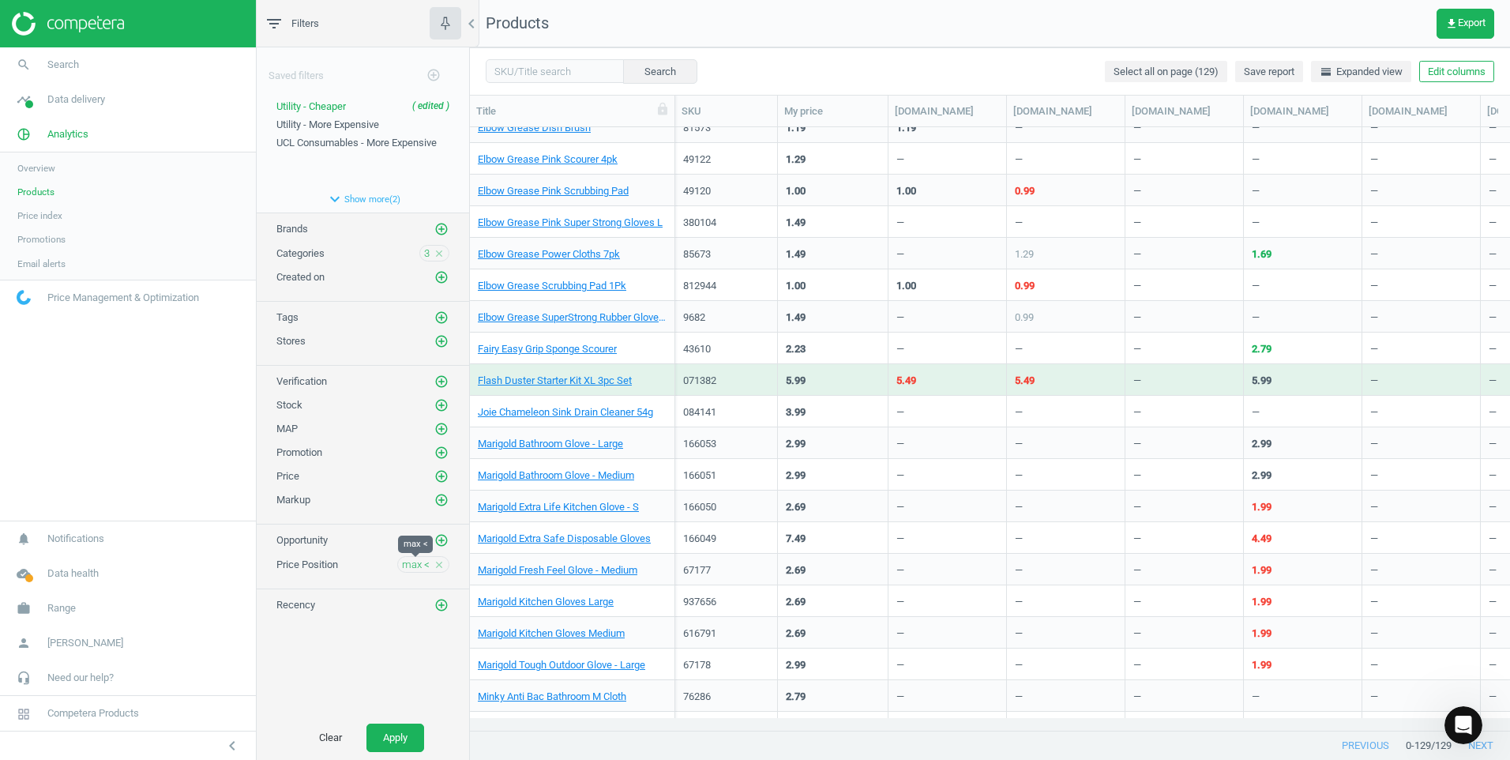
click at [414, 565] on span "max <" at bounding box center [416, 565] width 28 height 14
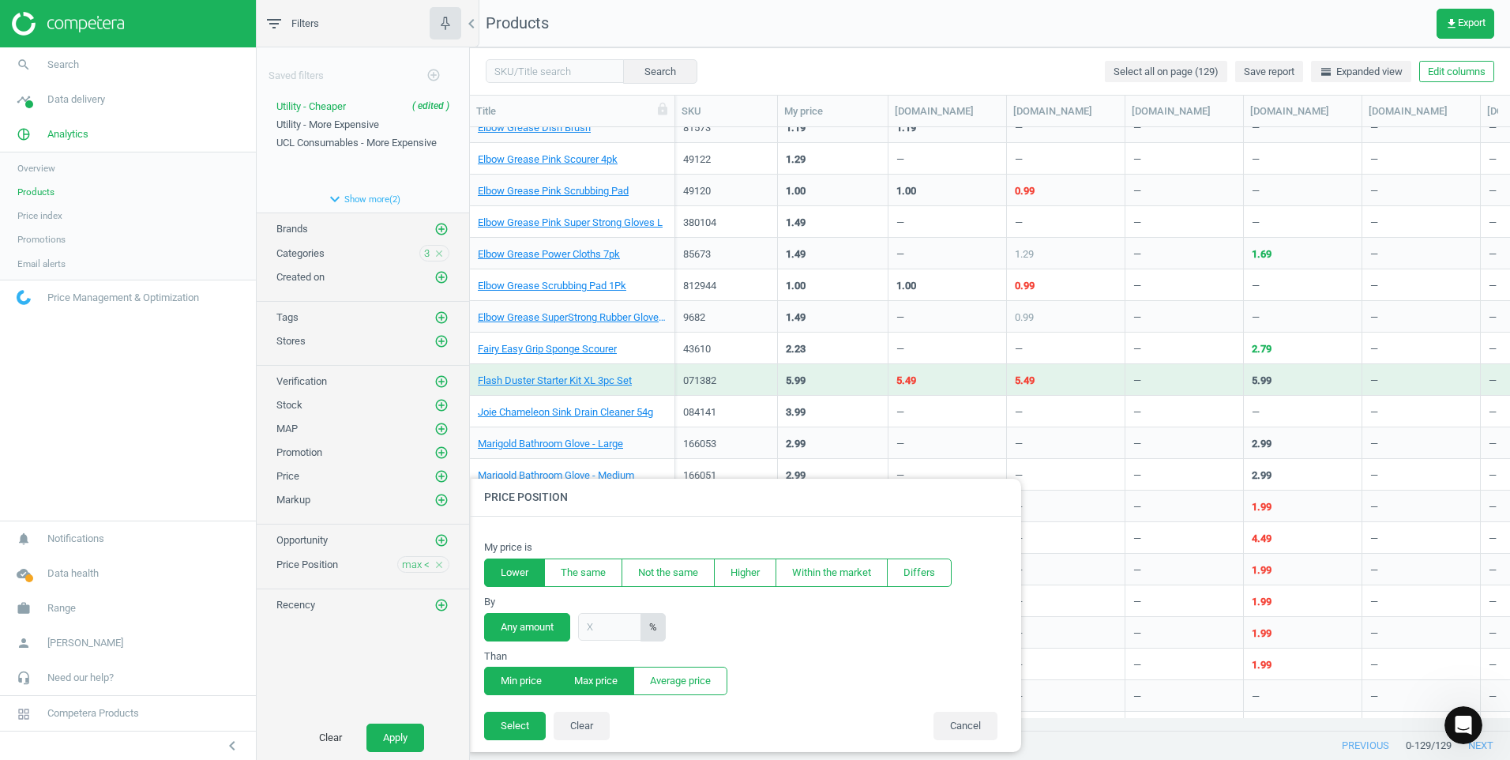
click at [517, 675] on button "Min price" at bounding box center [521, 681] width 74 height 28
click at [525, 721] on button "Select" at bounding box center [515, 726] width 62 height 28
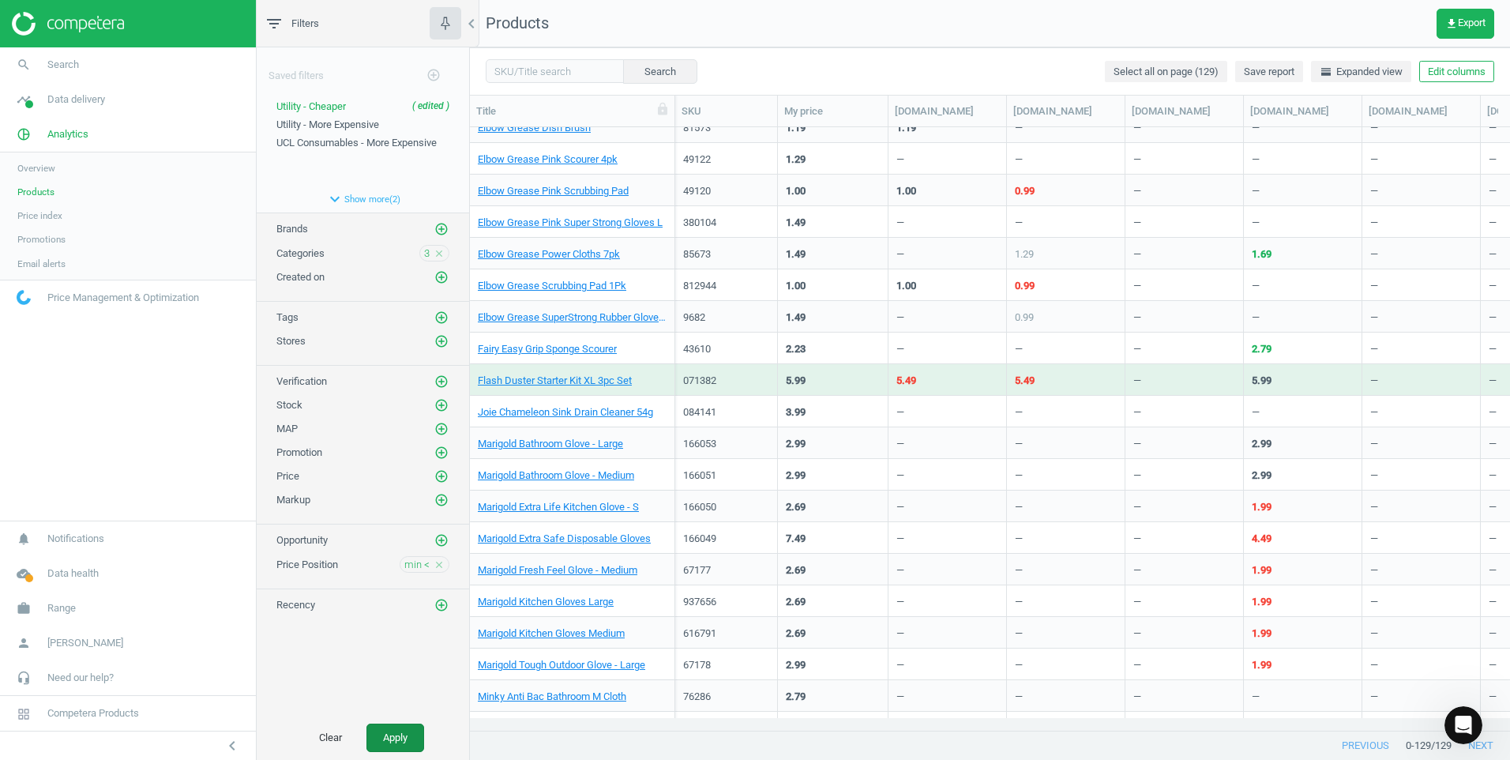
click at [399, 730] on button "Apply" at bounding box center [396, 738] width 58 height 28
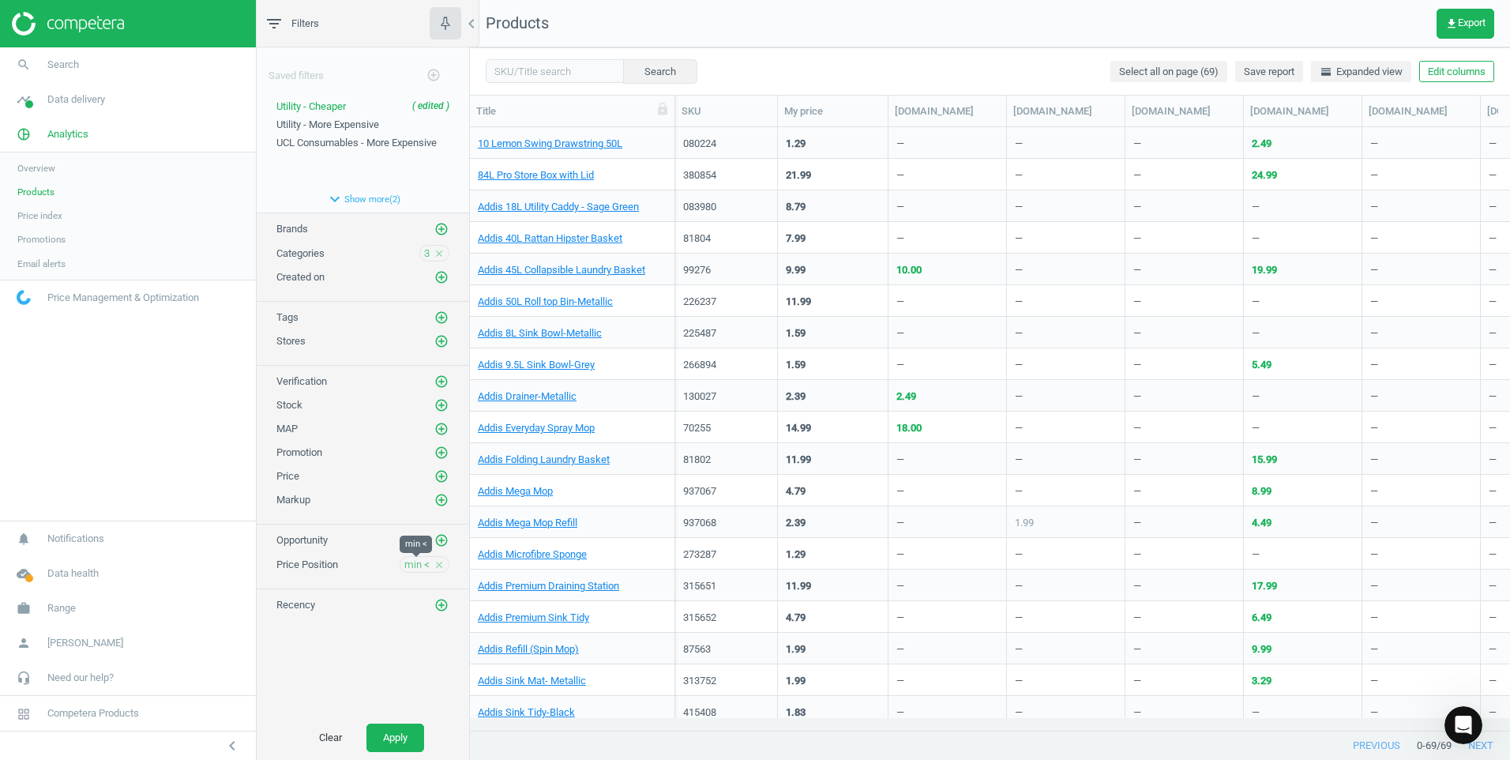
click at [414, 563] on span "min <" at bounding box center [416, 565] width 25 height 14
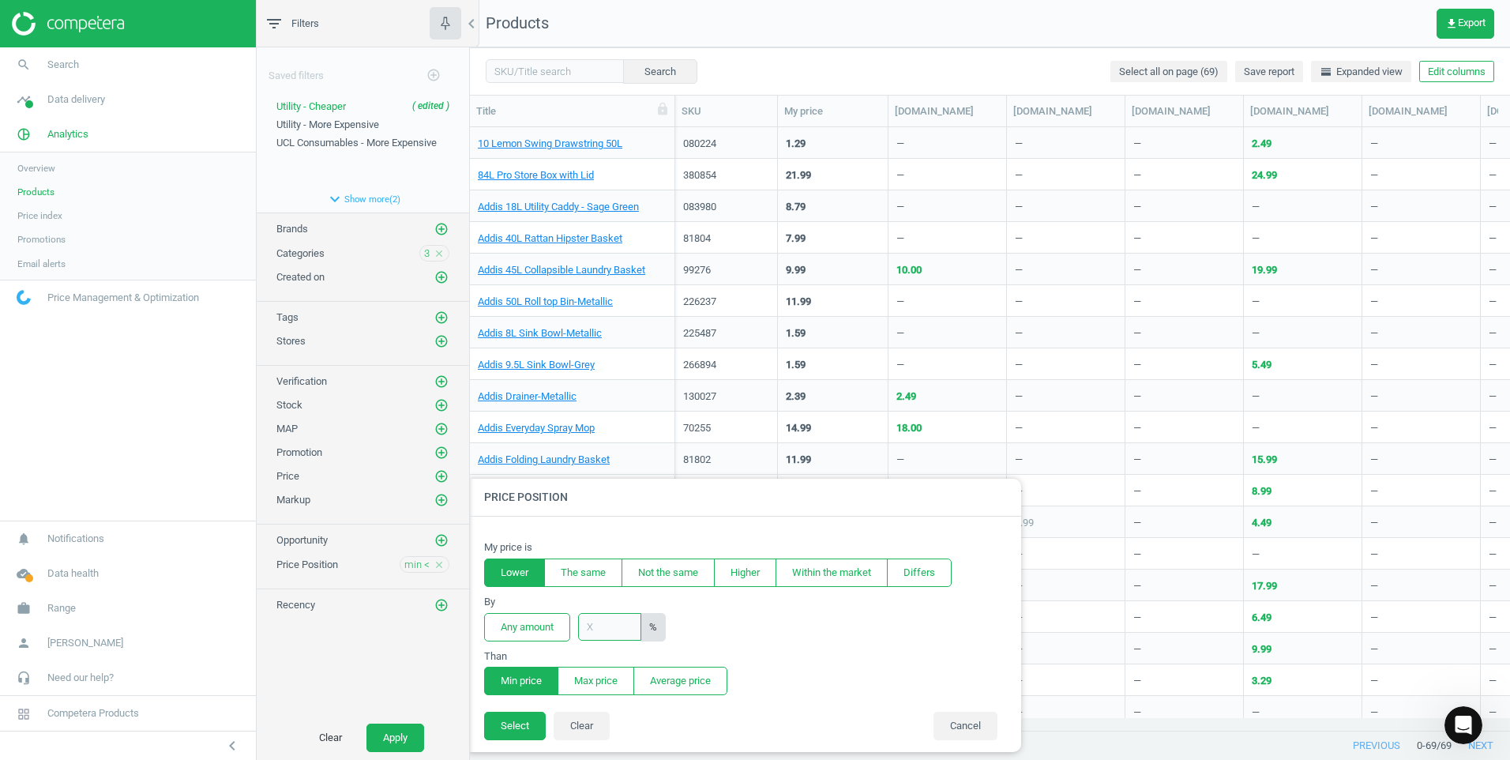
click at [596, 630] on input "text" at bounding box center [609, 627] width 63 height 28
type input "1"
click at [498, 715] on button "Select" at bounding box center [515, 726] width 62 height 28
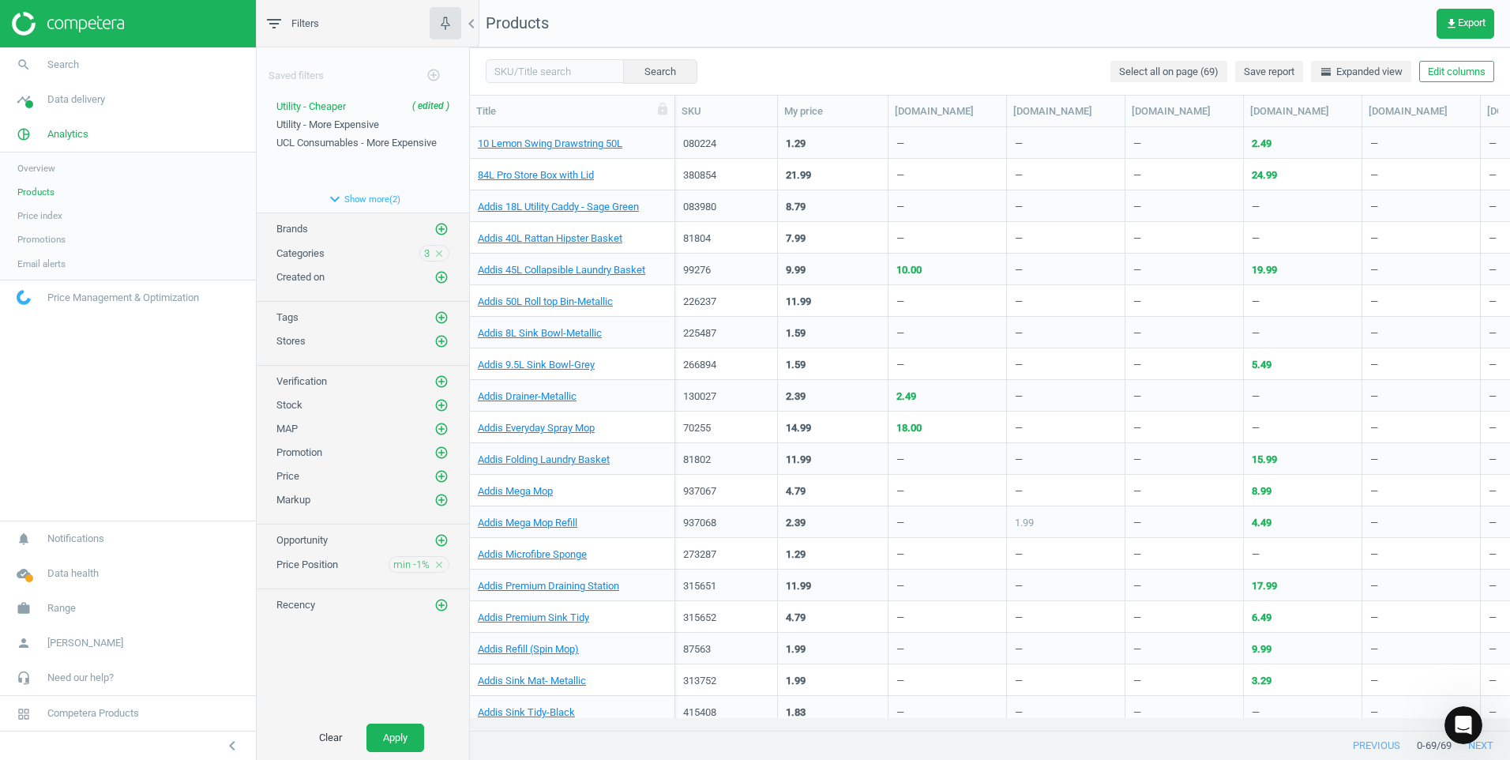
click at [419, 722] on div "Clear Apply" at bounding box center [363, 738] width 213 height 44
click at [403, 732] on button "Apply" at bounding box center [396, 738] width 58 height 28
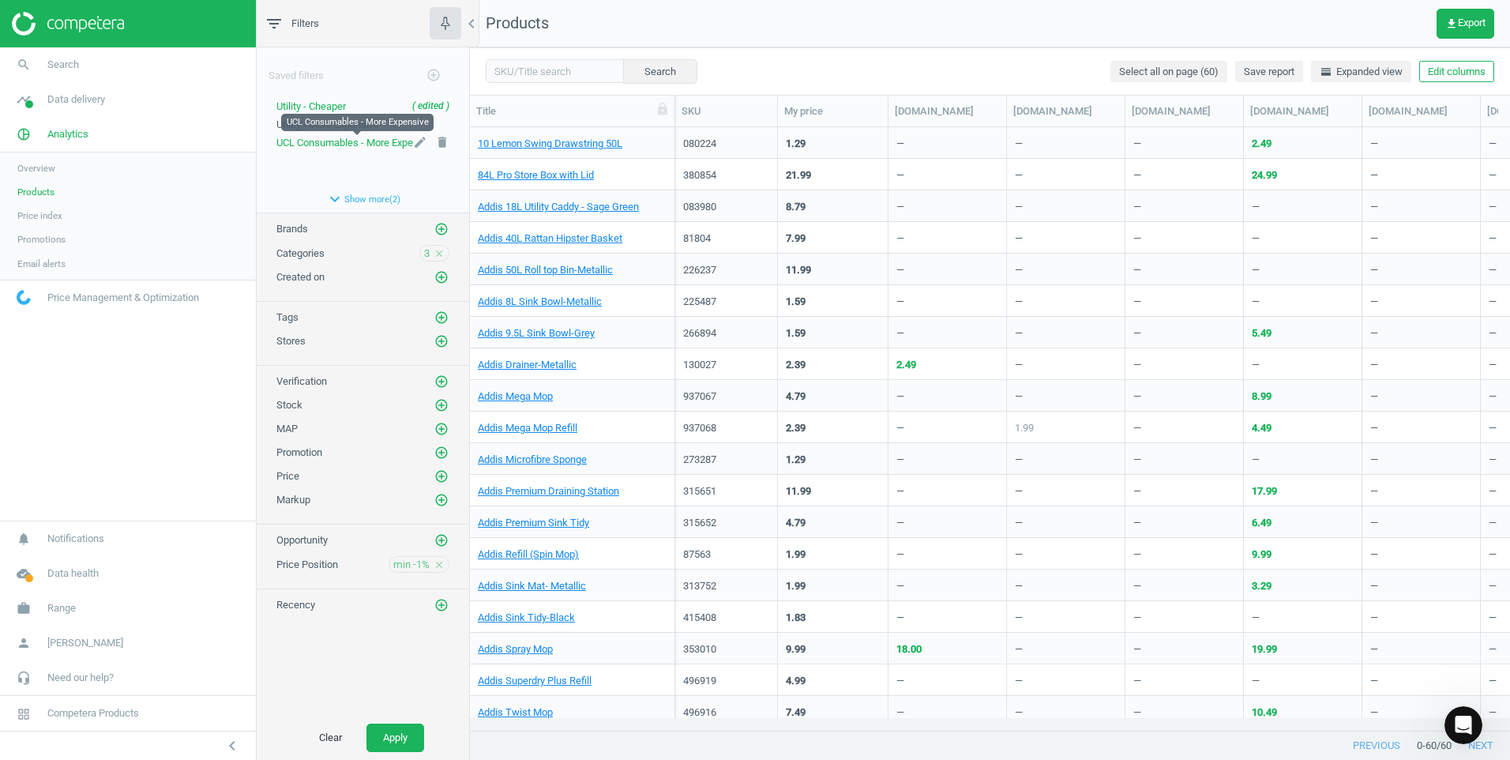
click at [314, 145] on span "UCL Consumables - More Expensive" at bounding box center [356, 143] width 160 height 12
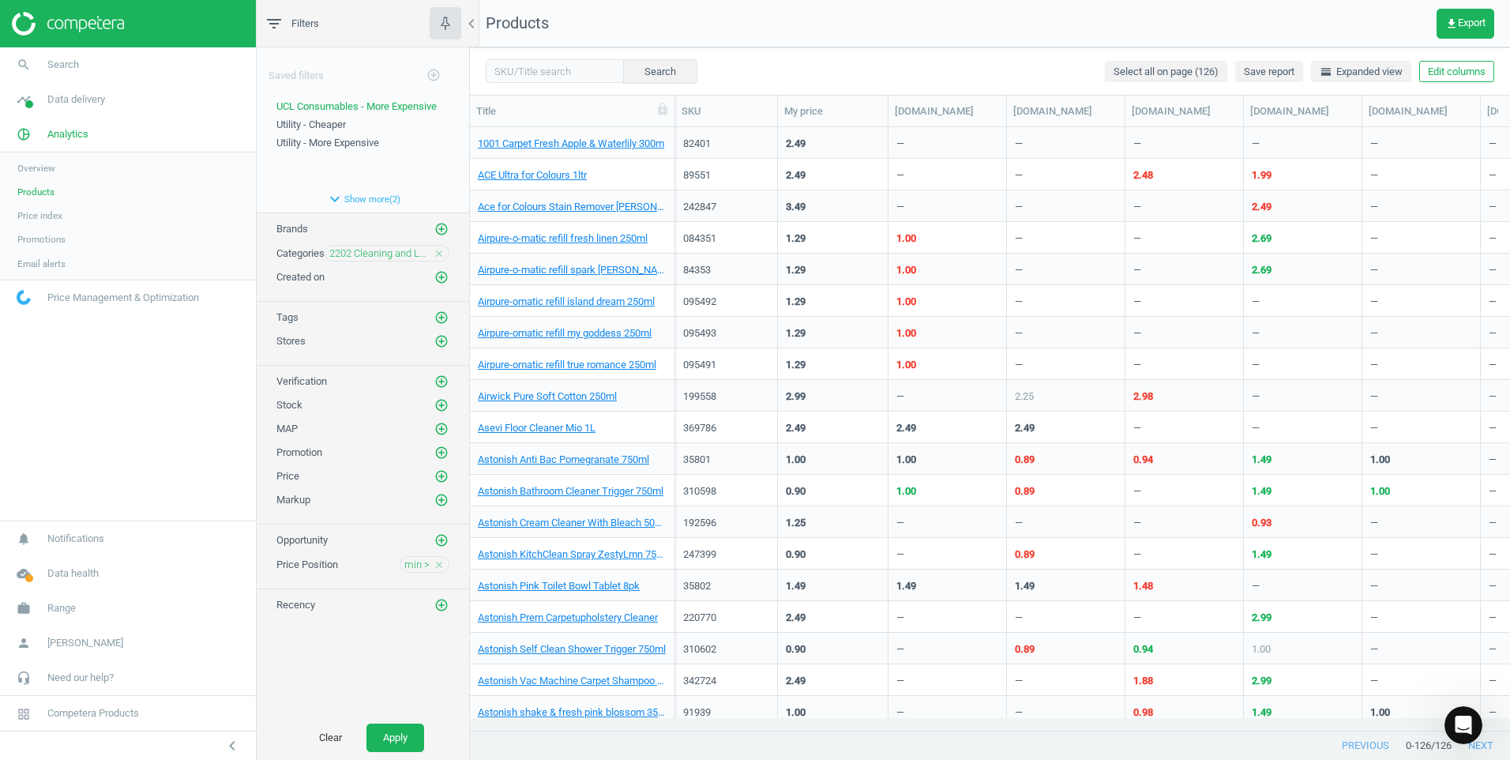
click at [416, 574] on div "Saved filters add_circle_outline UCL Consumables - More Expensive edit delete U…" at bounding box center [363, 381] width 213 height 668
click at [419, 566] on span "min >" at bounding box center [416, 565] width 25 height 14
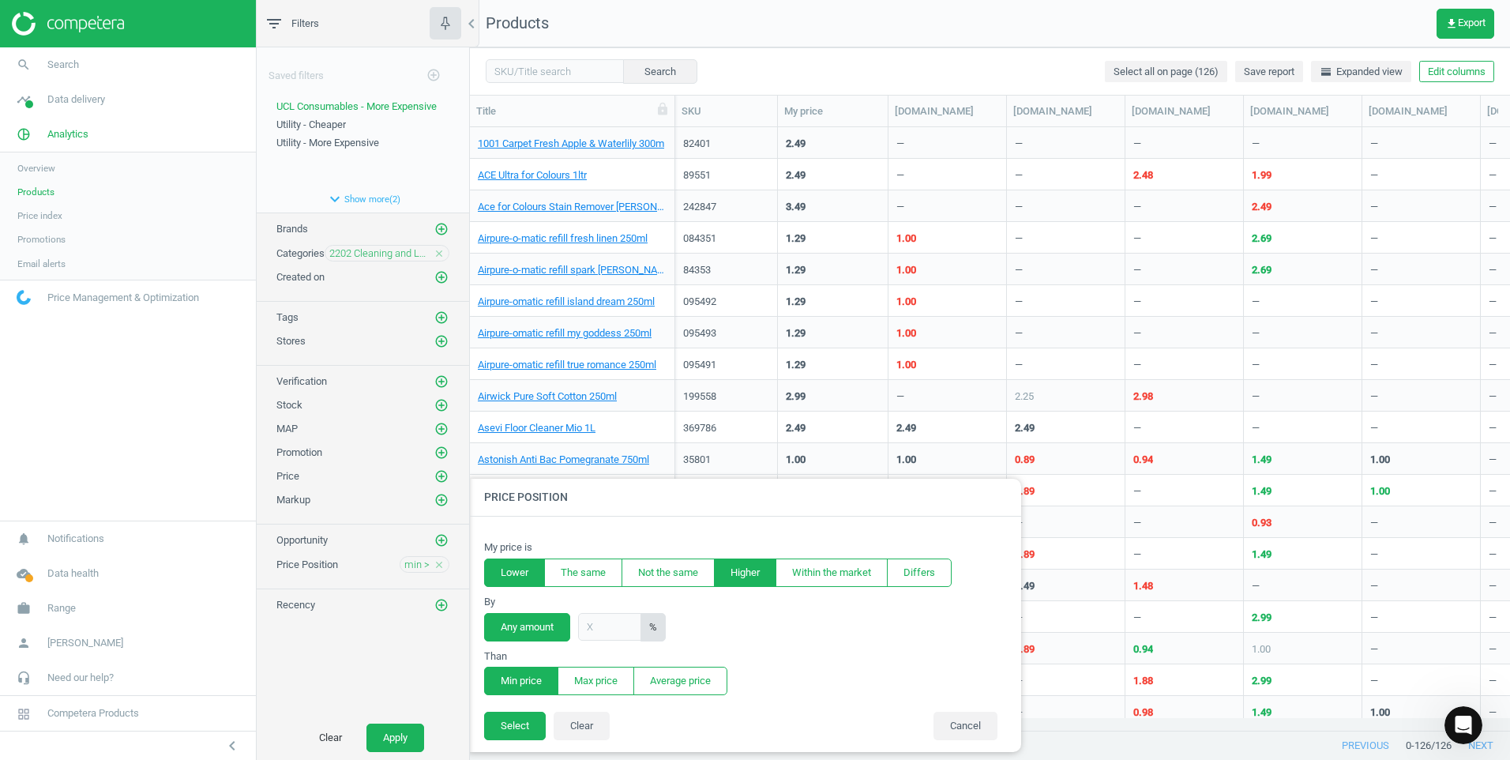
click at [532, 573] on button "Lower" at bounding box center [514, 573] width 61 height 28
click at [395, 728] on button "Apply" at bounding box center [396, 738] width 58 height 28
click at [609, 636] on input "text" at bounding box center [609, 627] width 63 height 28
type input "1"
click at [531, 724] on button "Select" at bounding box center [515, 726] width 62 height 28
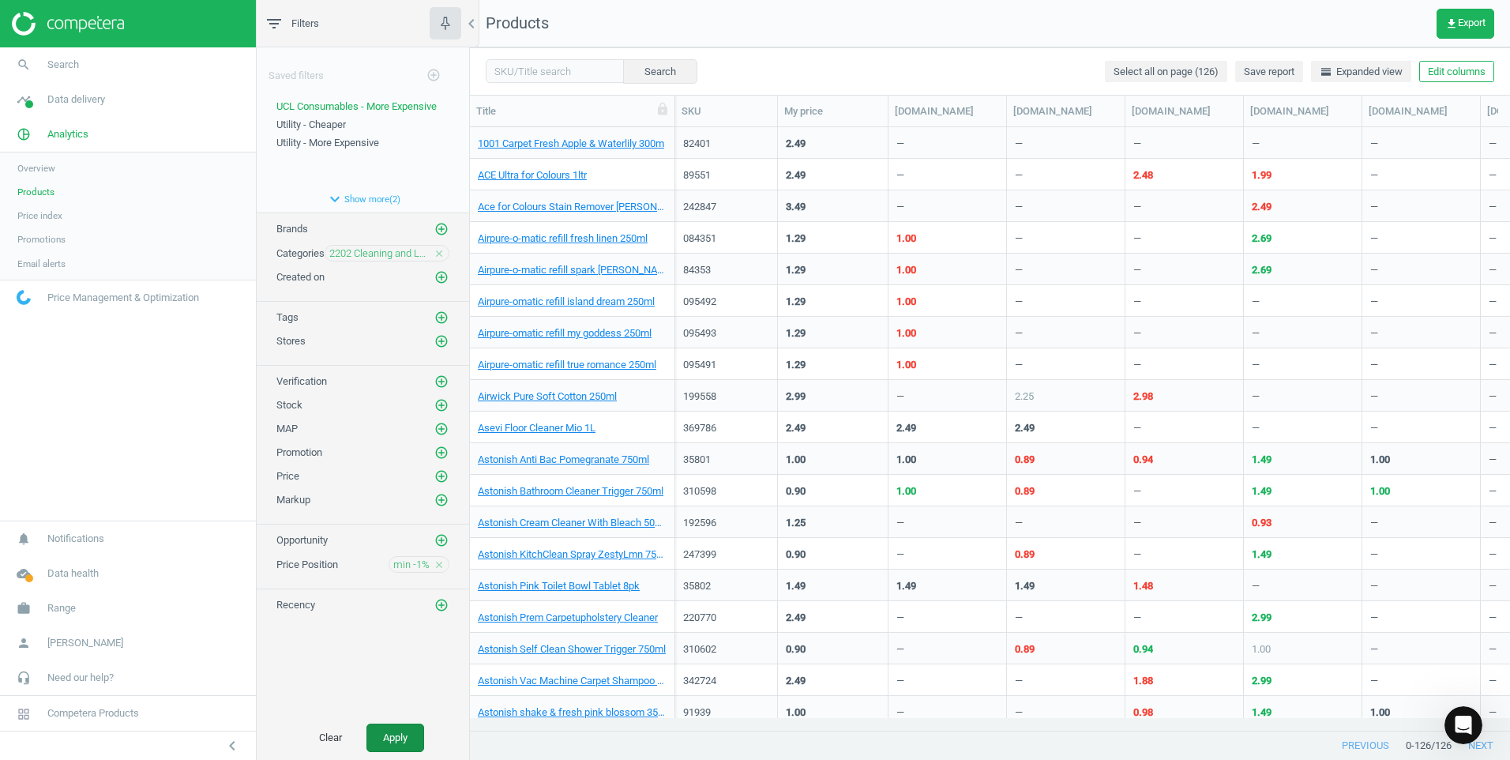
click at [404, 739] on button "Apply" at bounding box center [396, 738] width 58 height 28
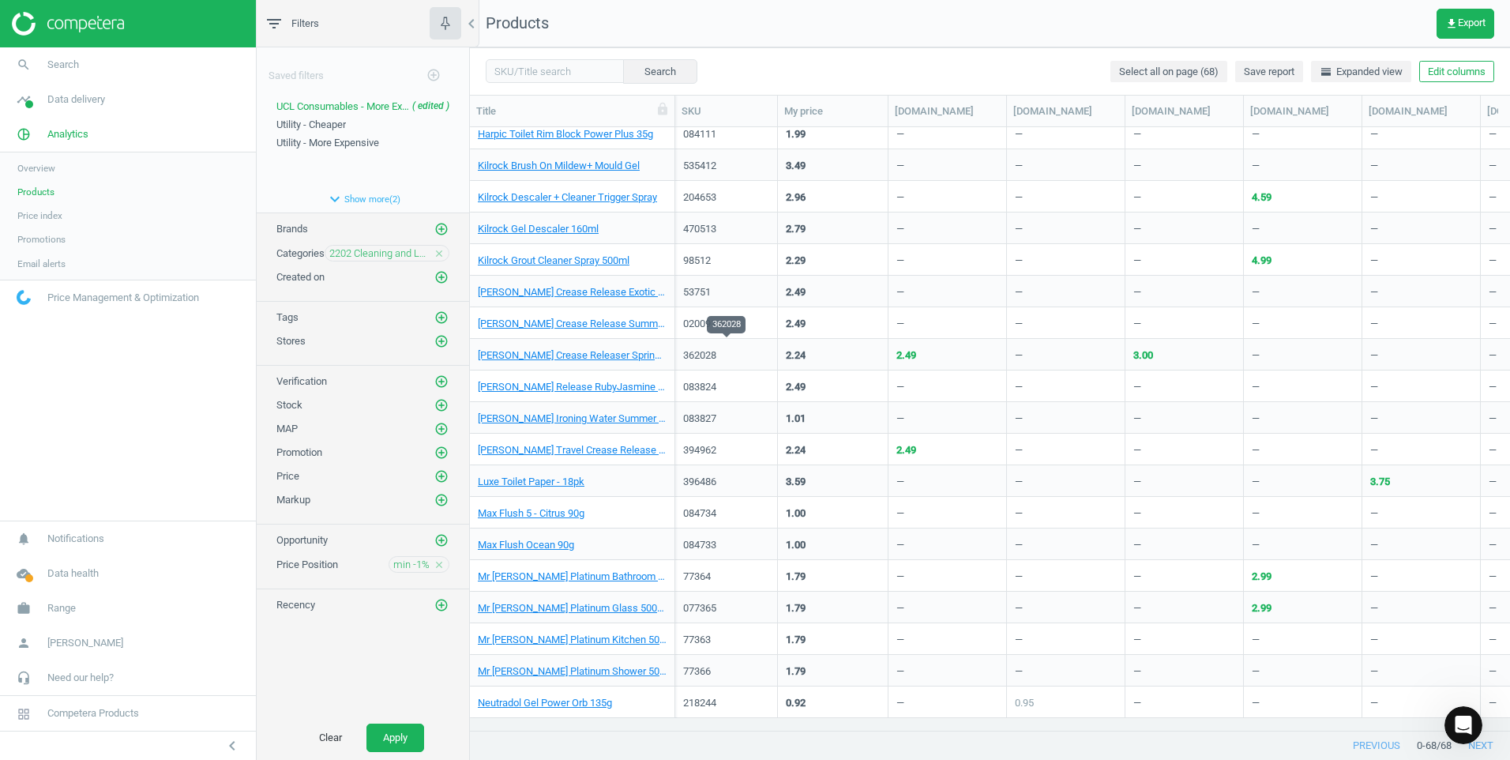
scroll to position [1343, 0]
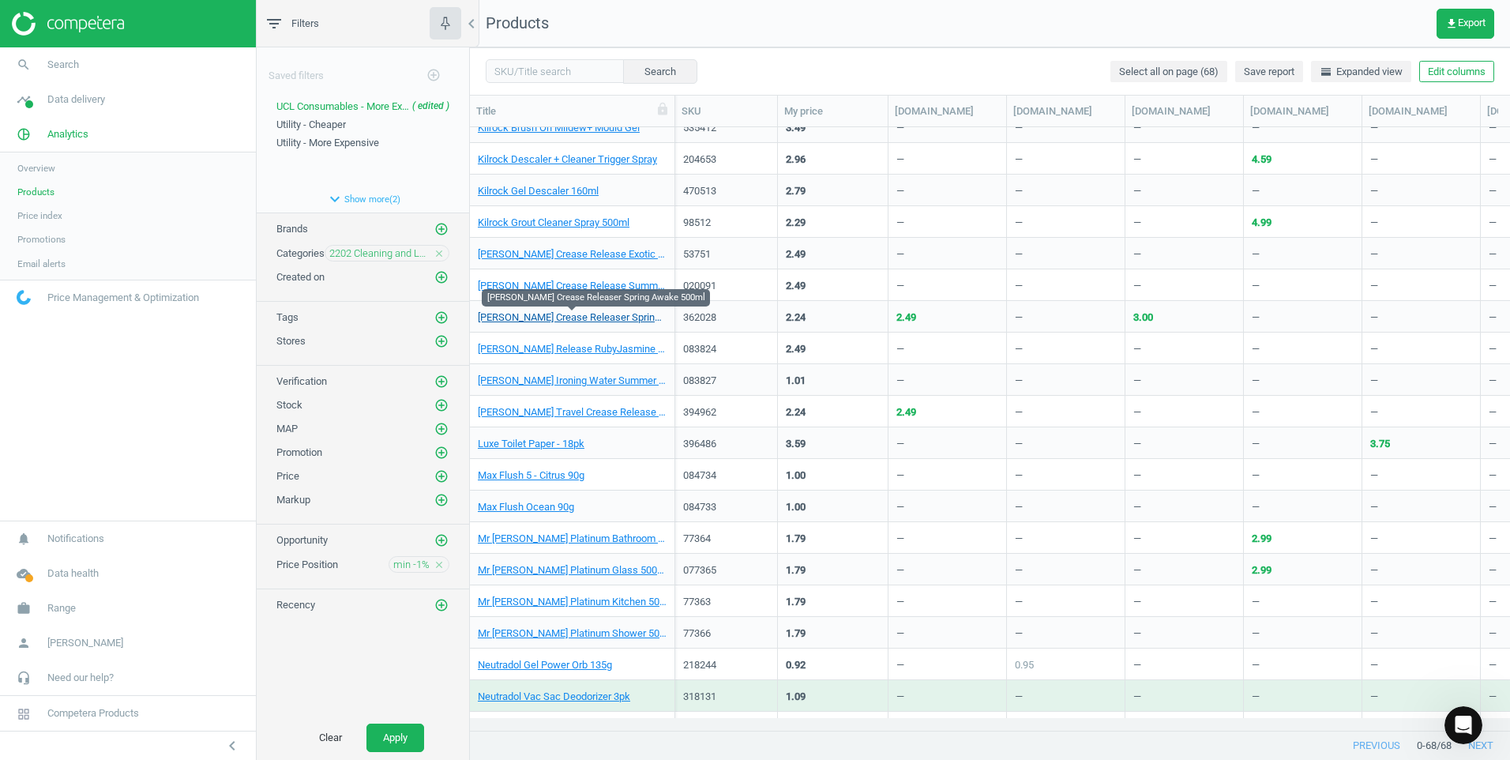
click at [635, 319] on link "[PERSON_NAME] Crease Releaser Spring Awake 500ml" at bounding box center [572, 317] width 189 height 14
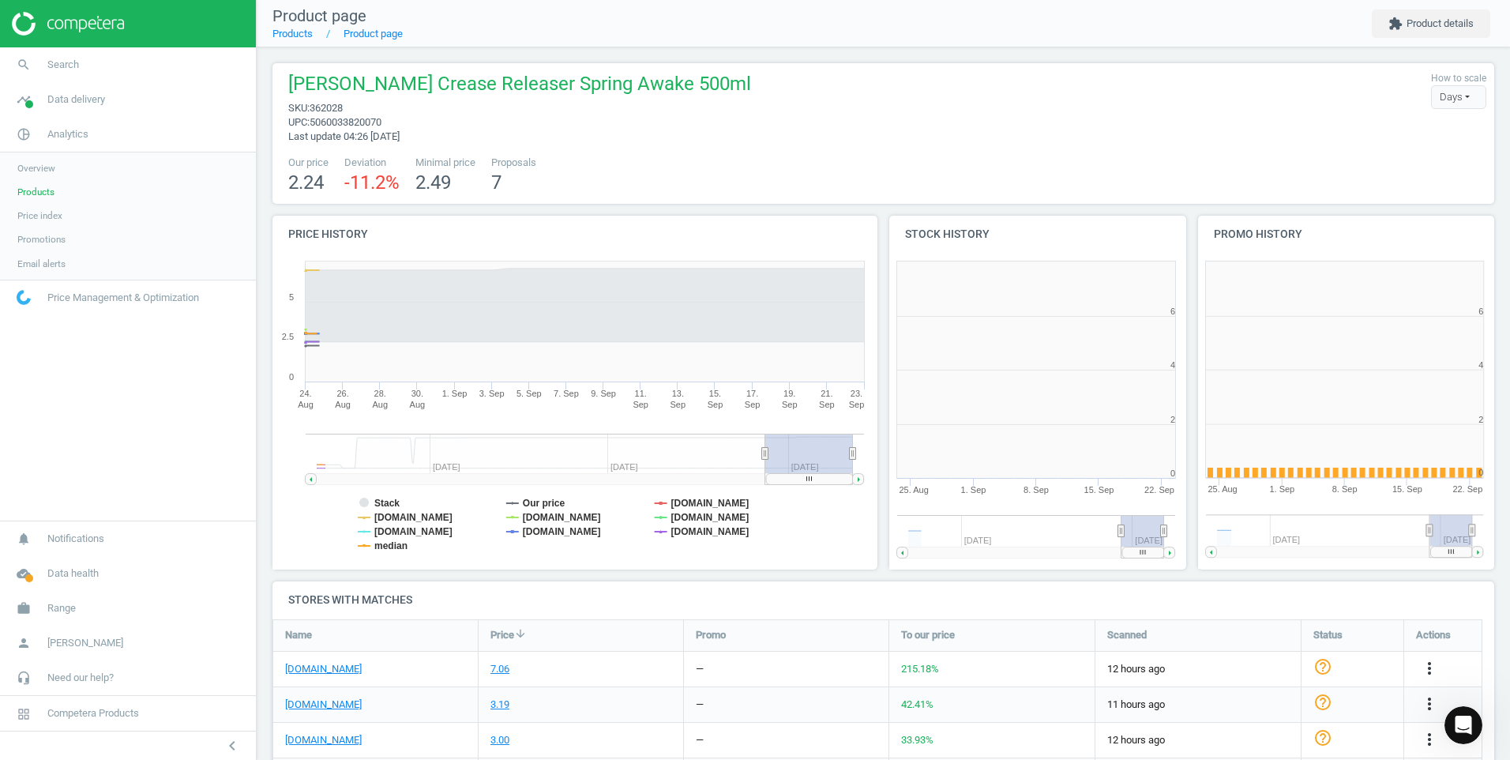
scroll to position [8, 8]
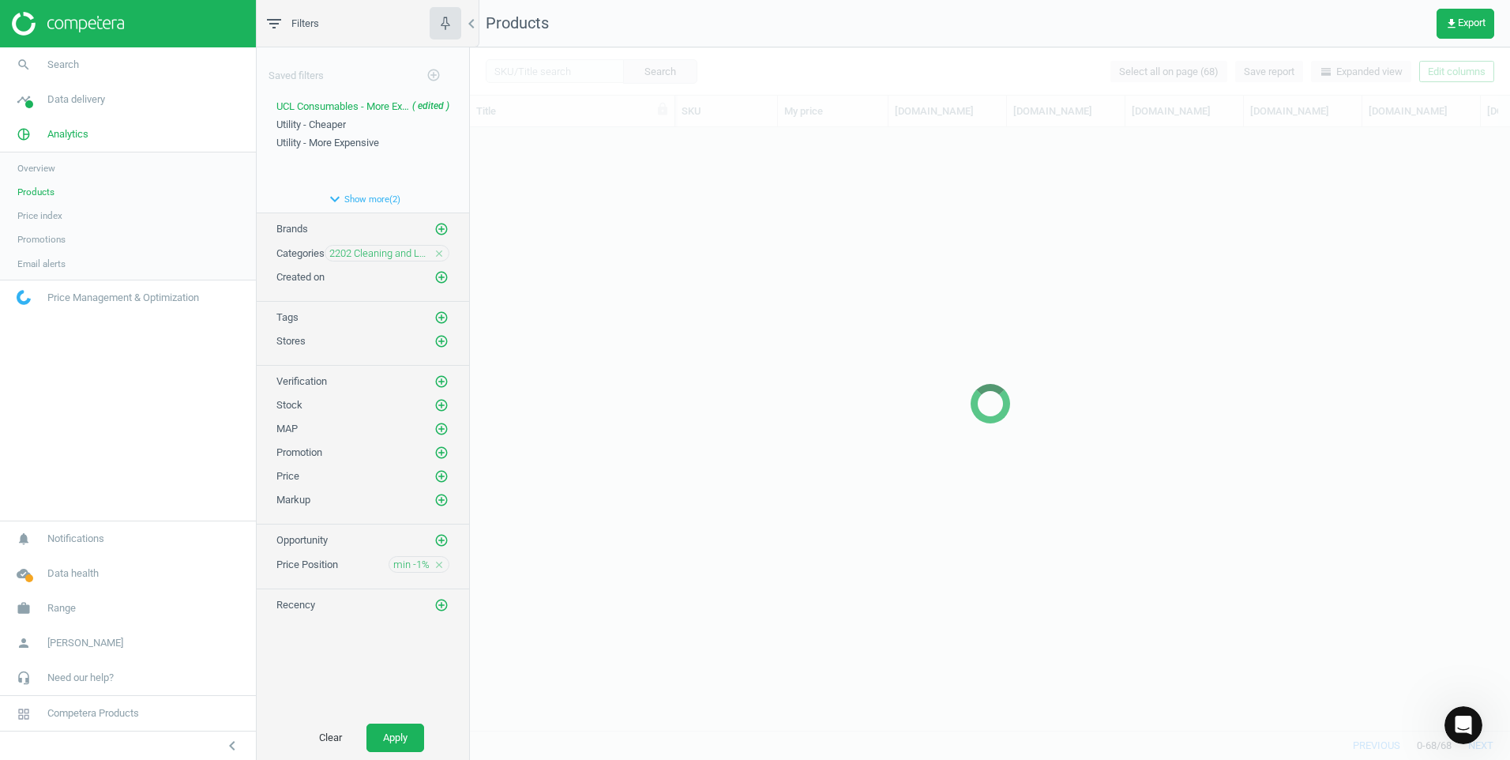
scroll to position [13, 13]
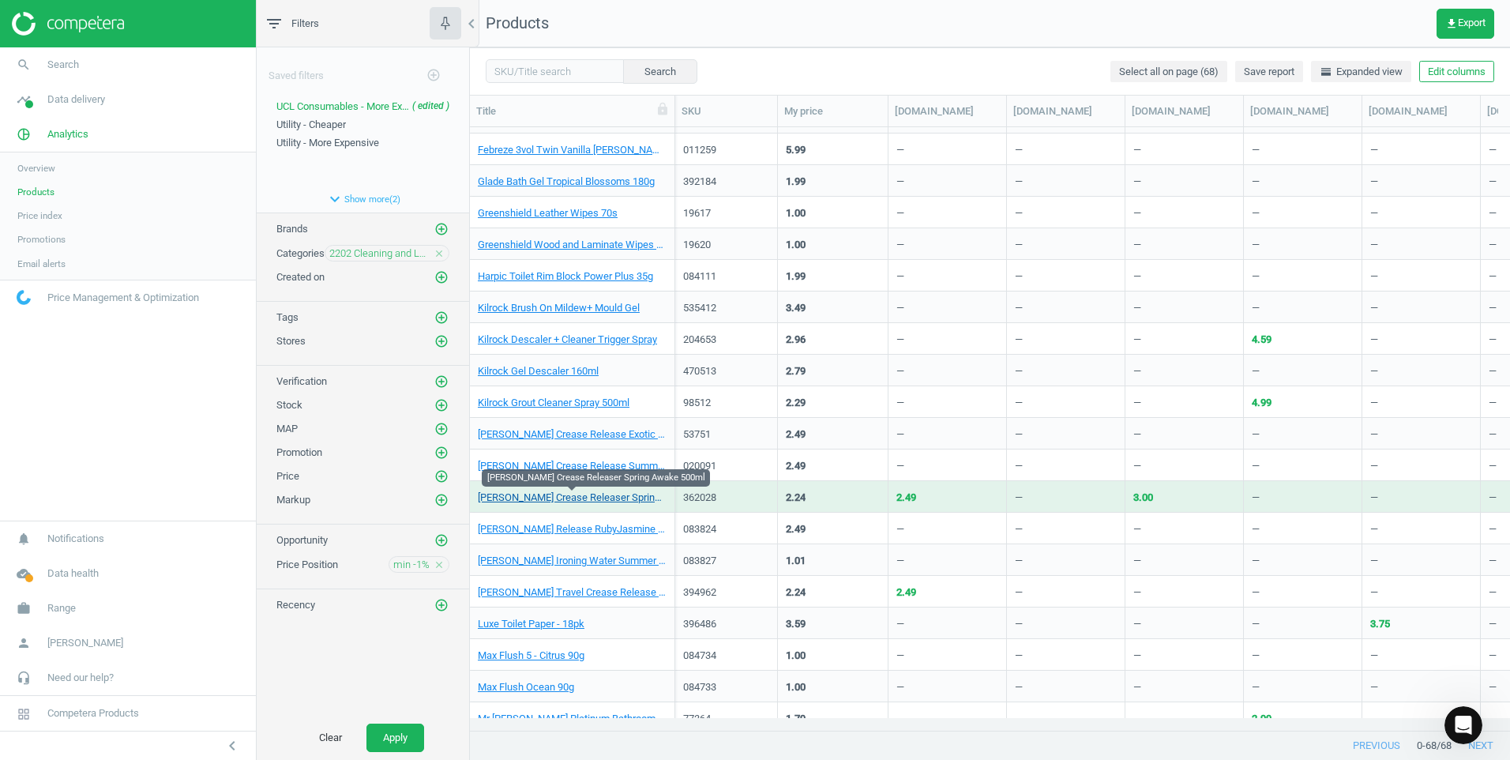
click at [595, 502] on link "[PERSON_NAME] Crease Releaser Spring Awake 500ml" at bounding box center [572, 498] width 189 height 14
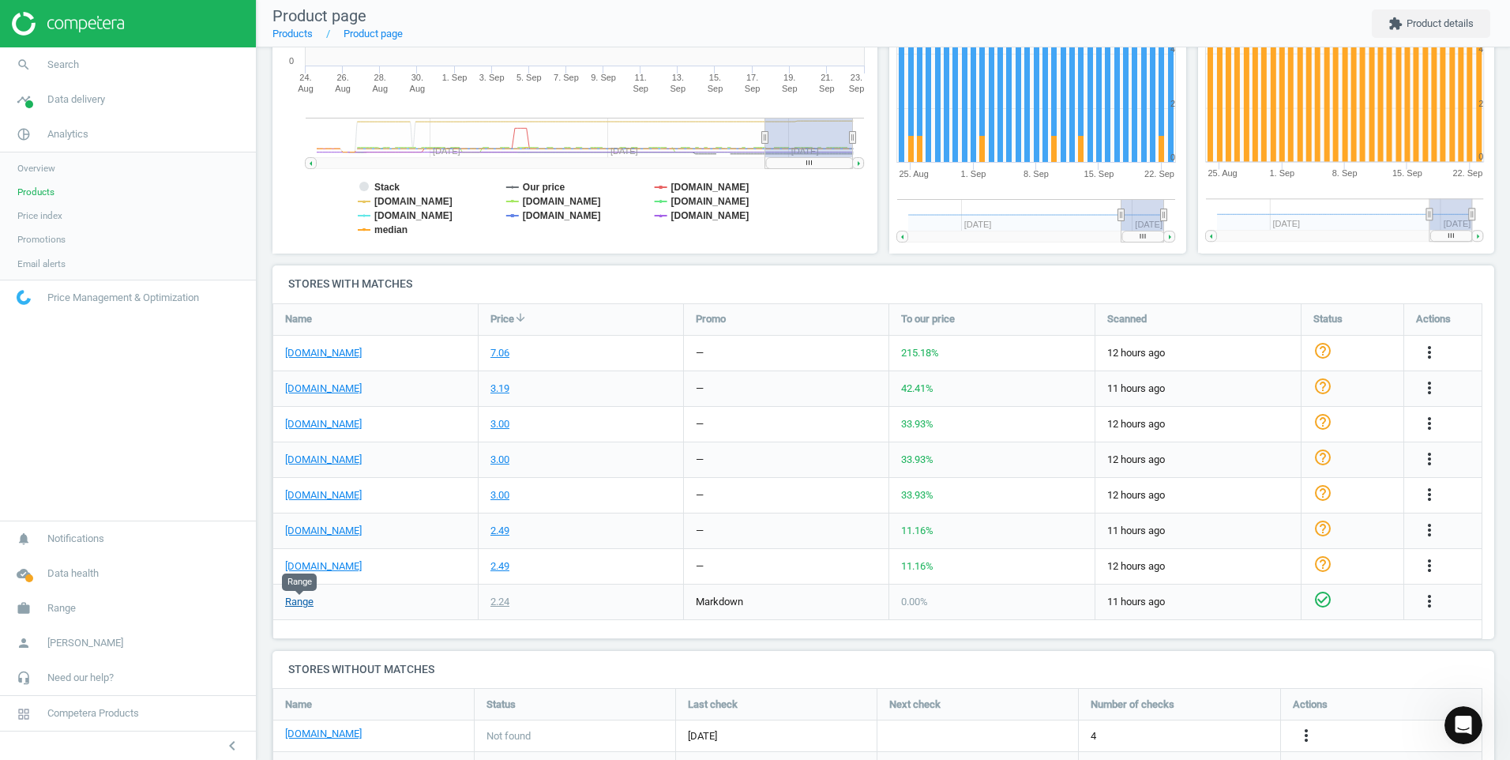
click at [311, 604] on link "Range" at bounding box center [299, 602] width 28 height 14
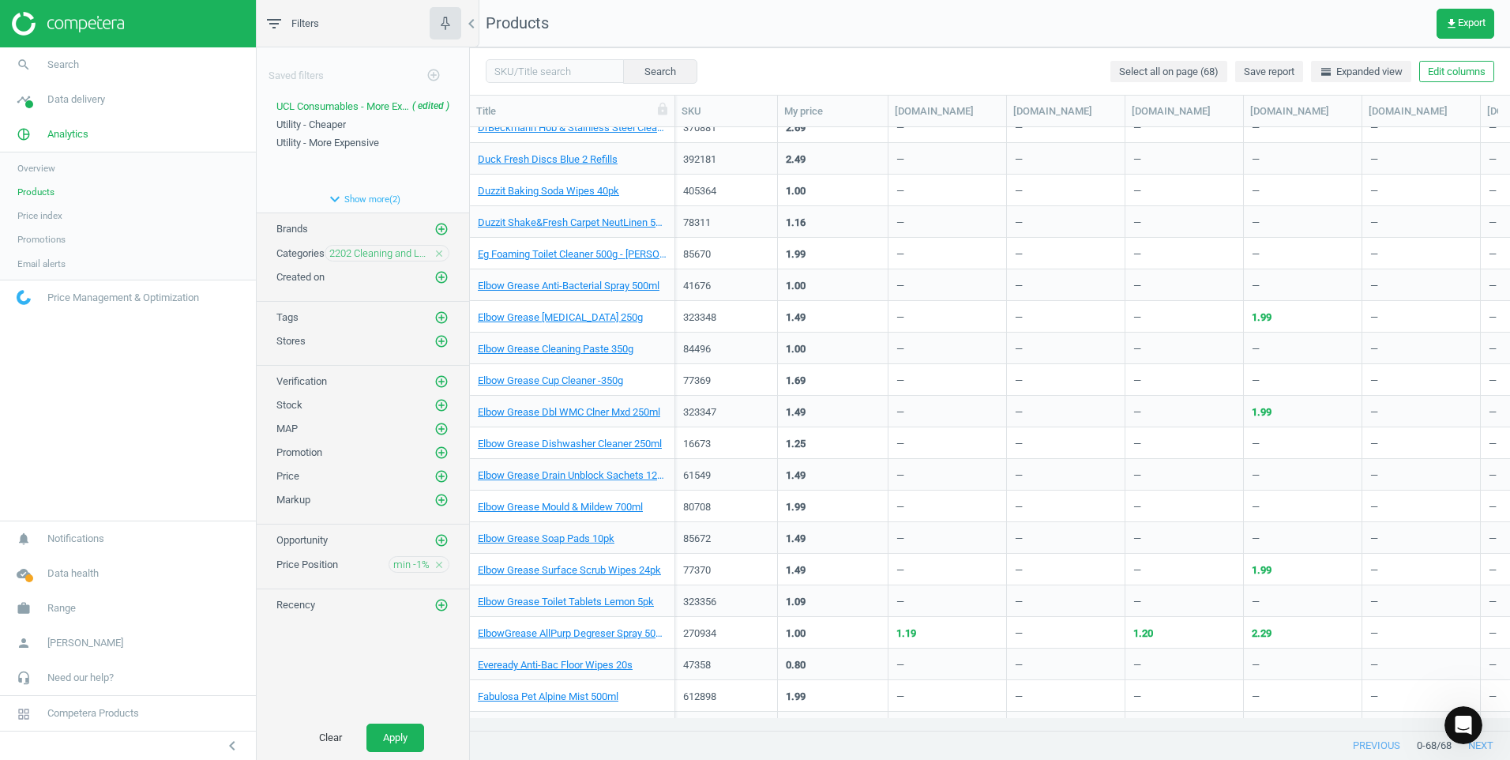
scroll to position [790, 0]
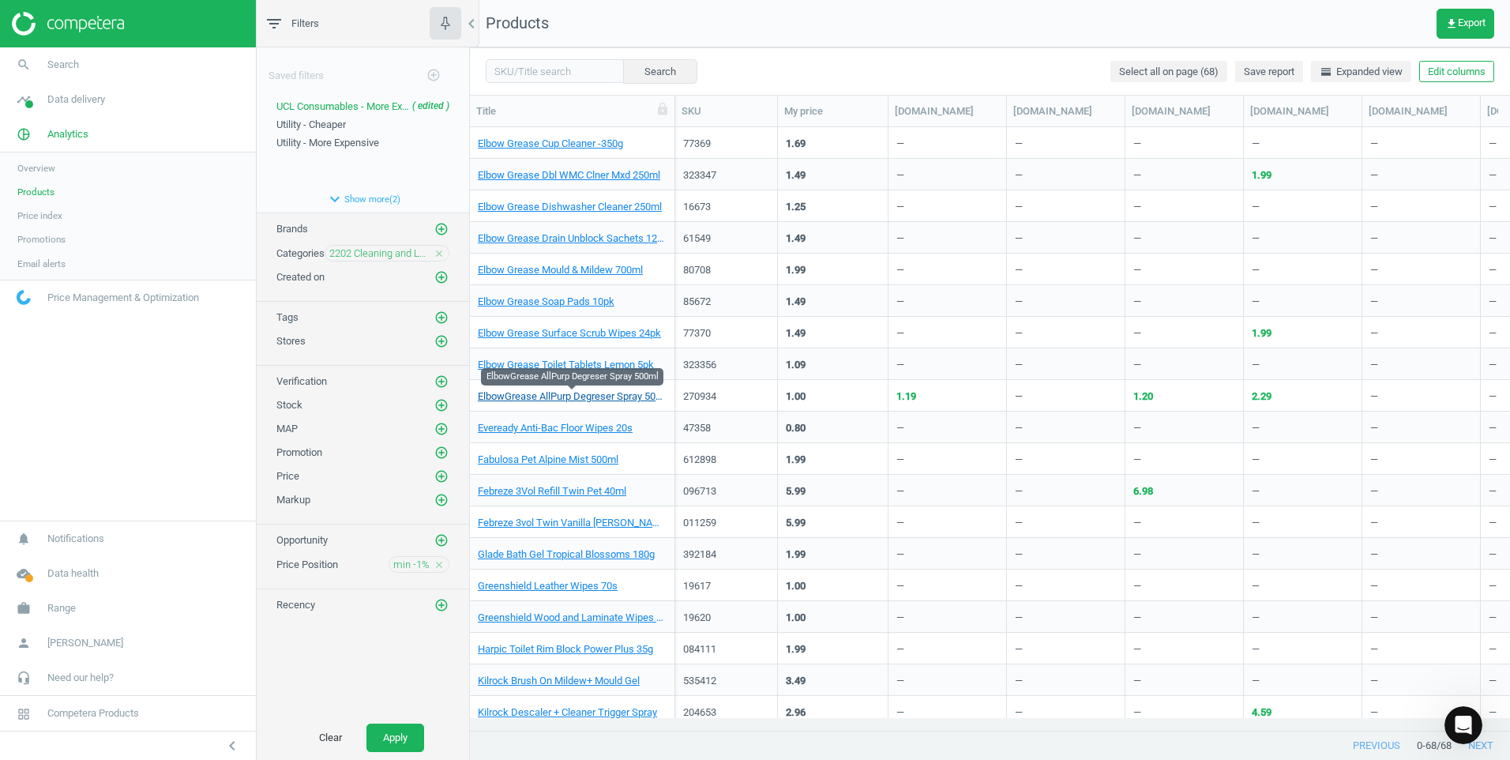
click at [618, 395] on link "ElbowGrease AllPurp Degreser Spray 500ml" at bounding box center [572, 396] width 189 height 14
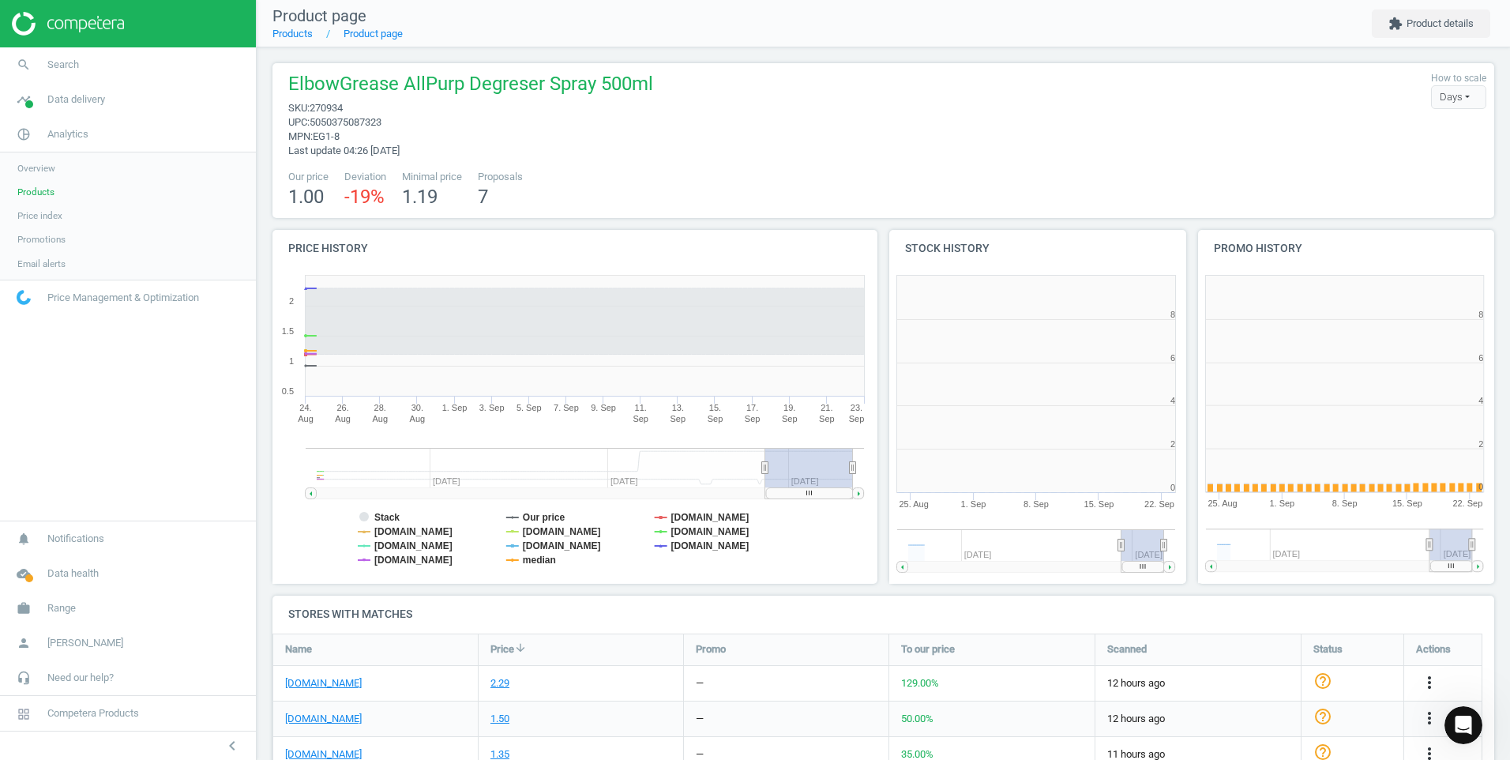
scroll to position [396, 1235]
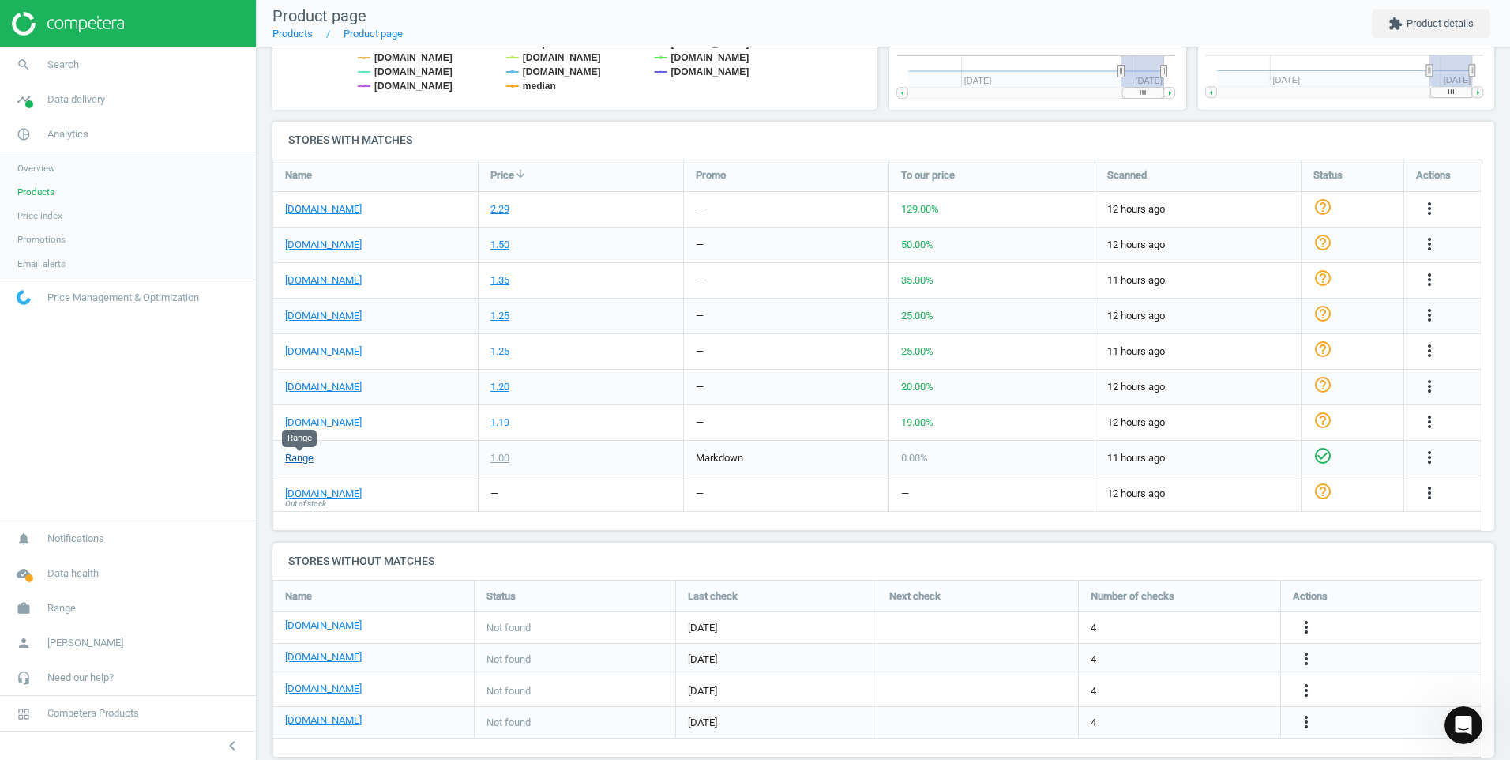
click at [299, 462] on link "Range" at bounding box center [299, 458] width 28 height 14
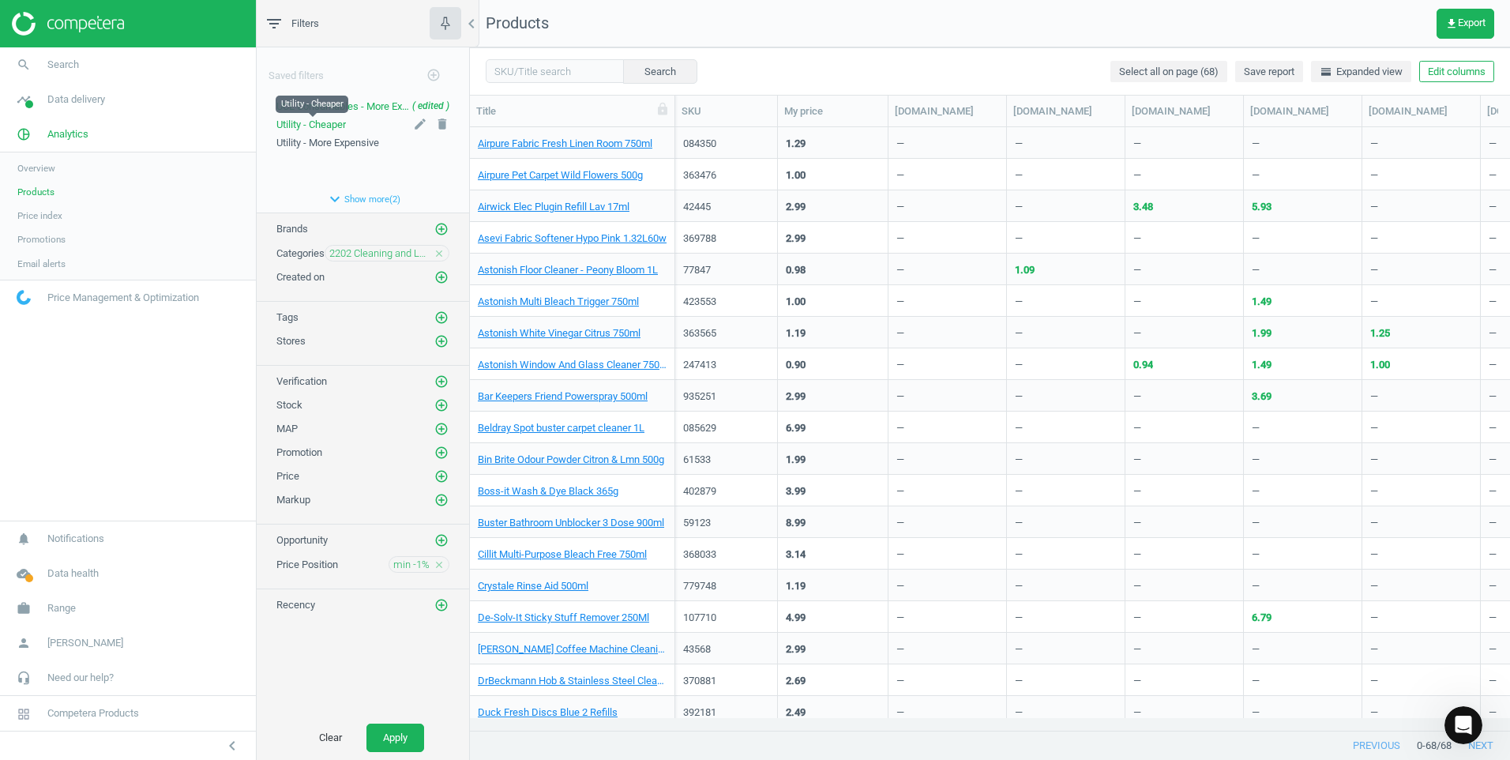
click at [329, 128] on span "Utility - Cheaper" at bounding box center [311, 124] width 70 height 12
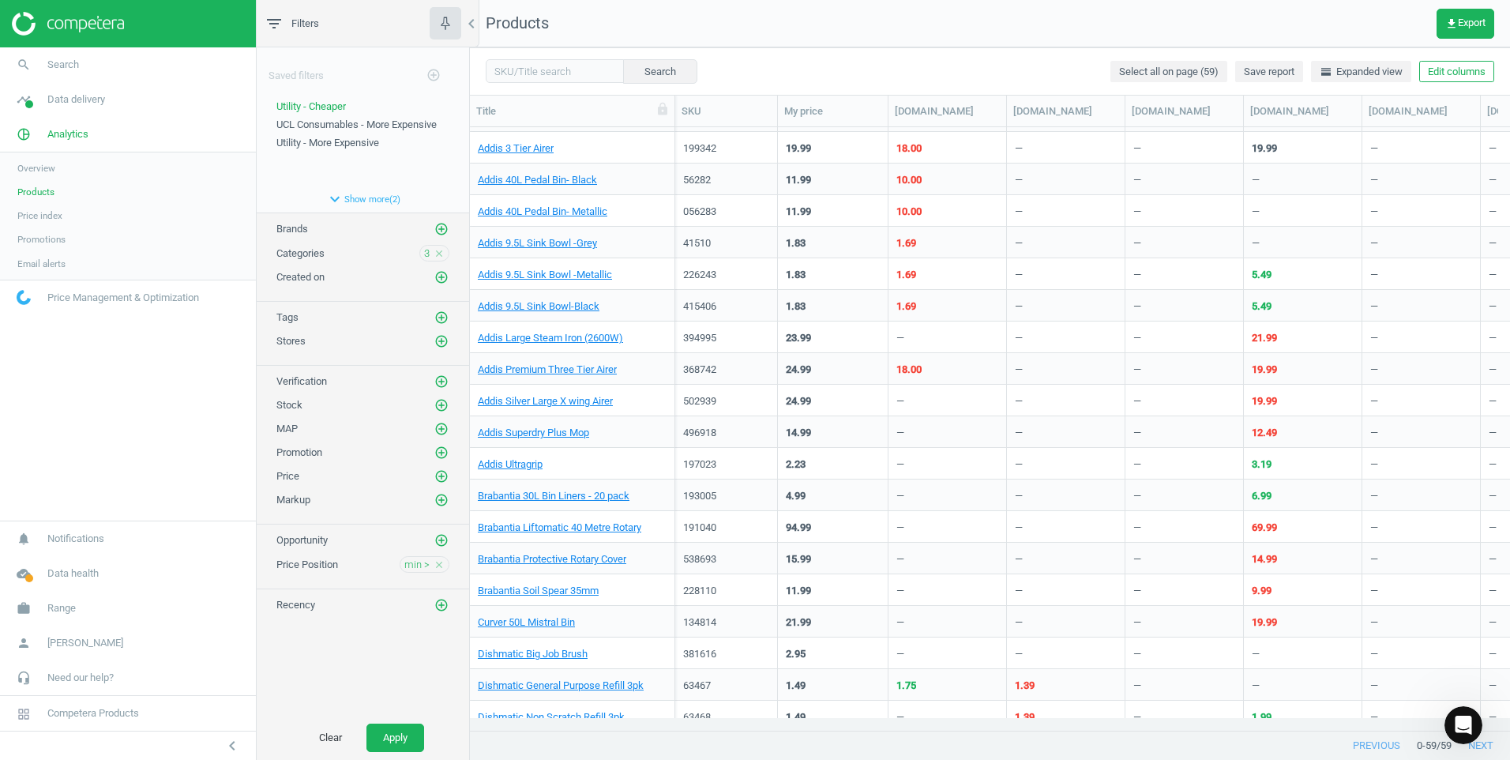
scroll to position [325, 0]
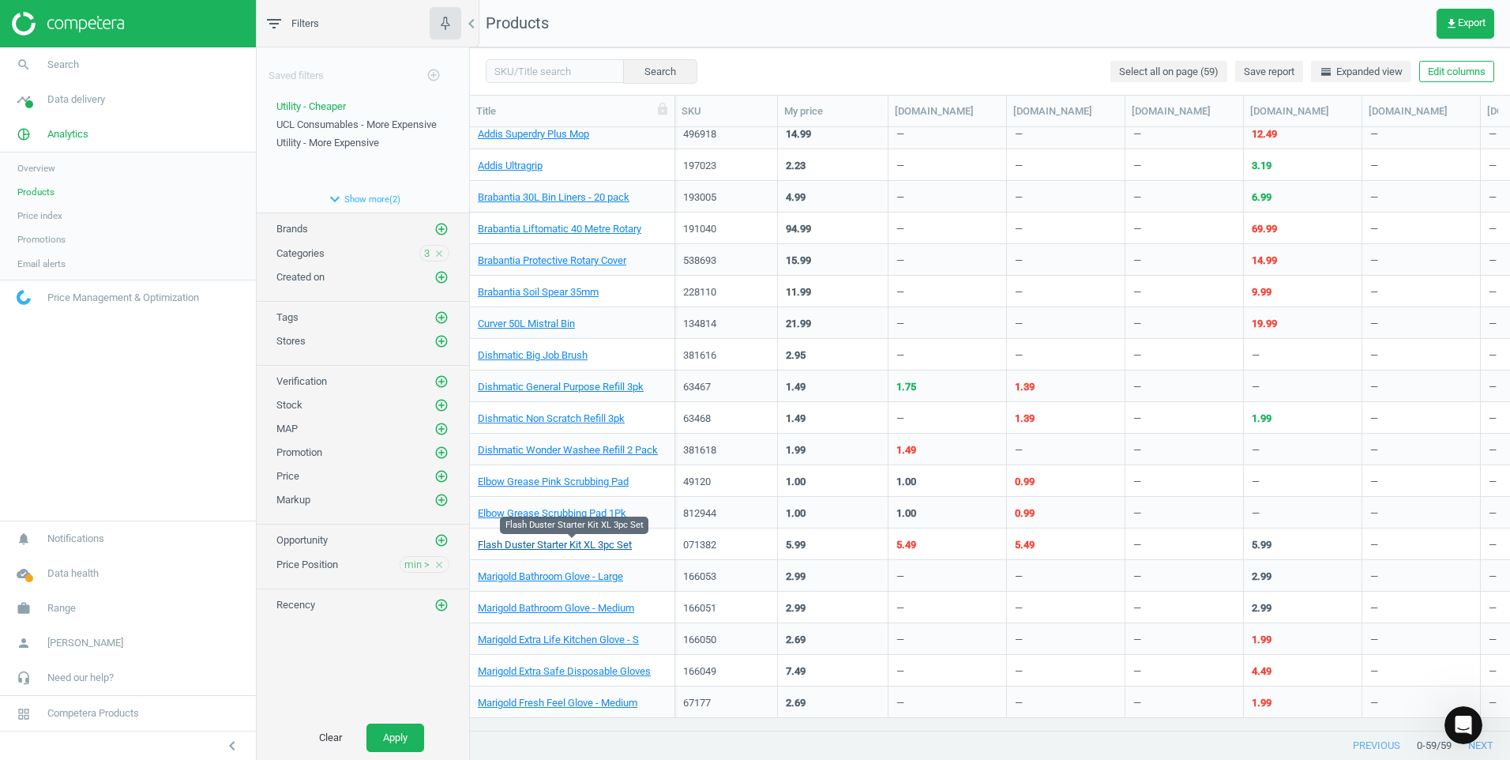
click at [627, 543] on link "Flash Duster Starter Kit XL 3pc Set" at bounding box center [555, 545] width 154 height 14
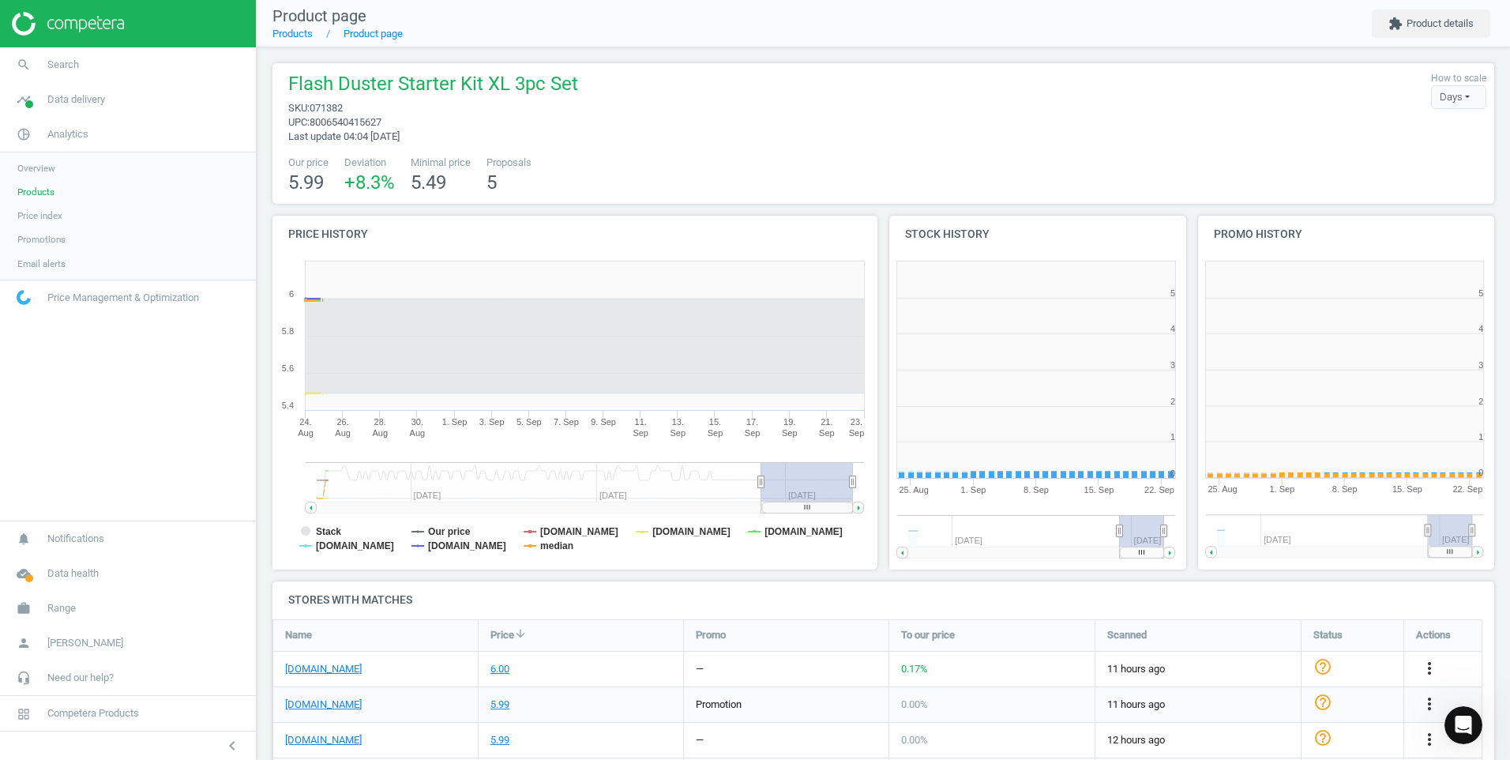
scroll to position [329, 1235]
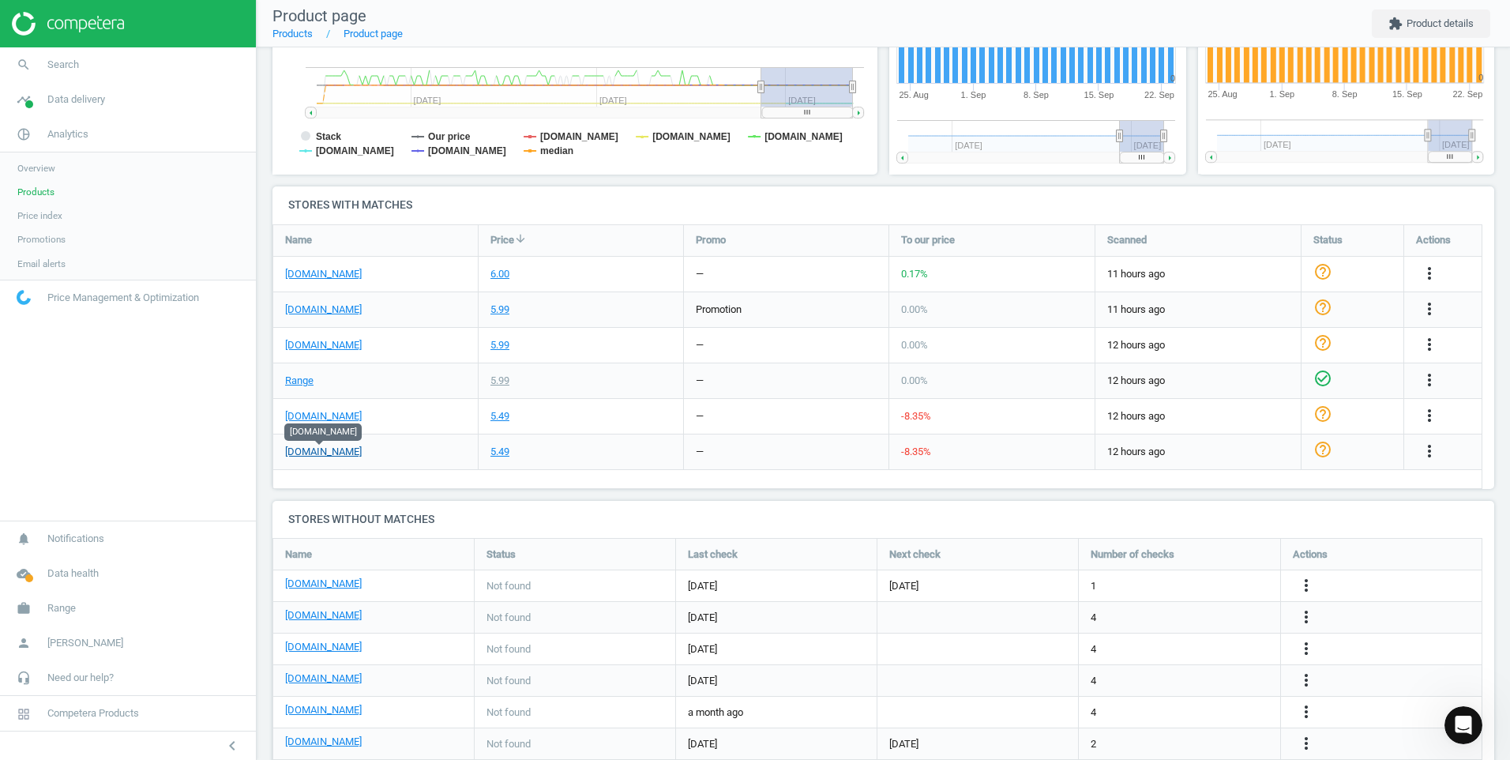
click at [344, 452] on link "[DOMAIN_NAME]" at bounding box center [323, 452] width 77 height 14
click at [332, 414] on link "[DOMAIN_NAME]" at bounding box center [323, 416] width 77 height 14
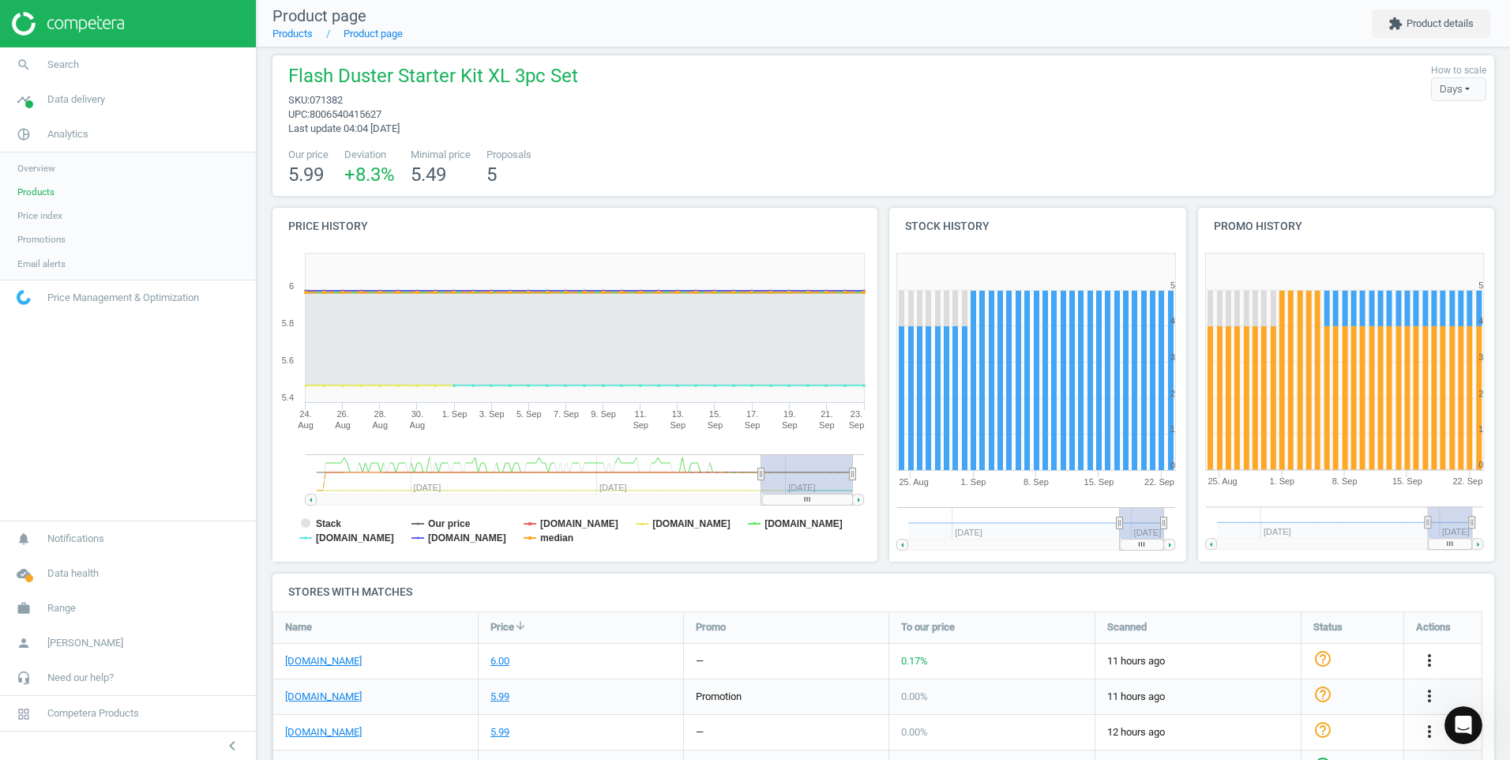
scroll to position [0, 0]
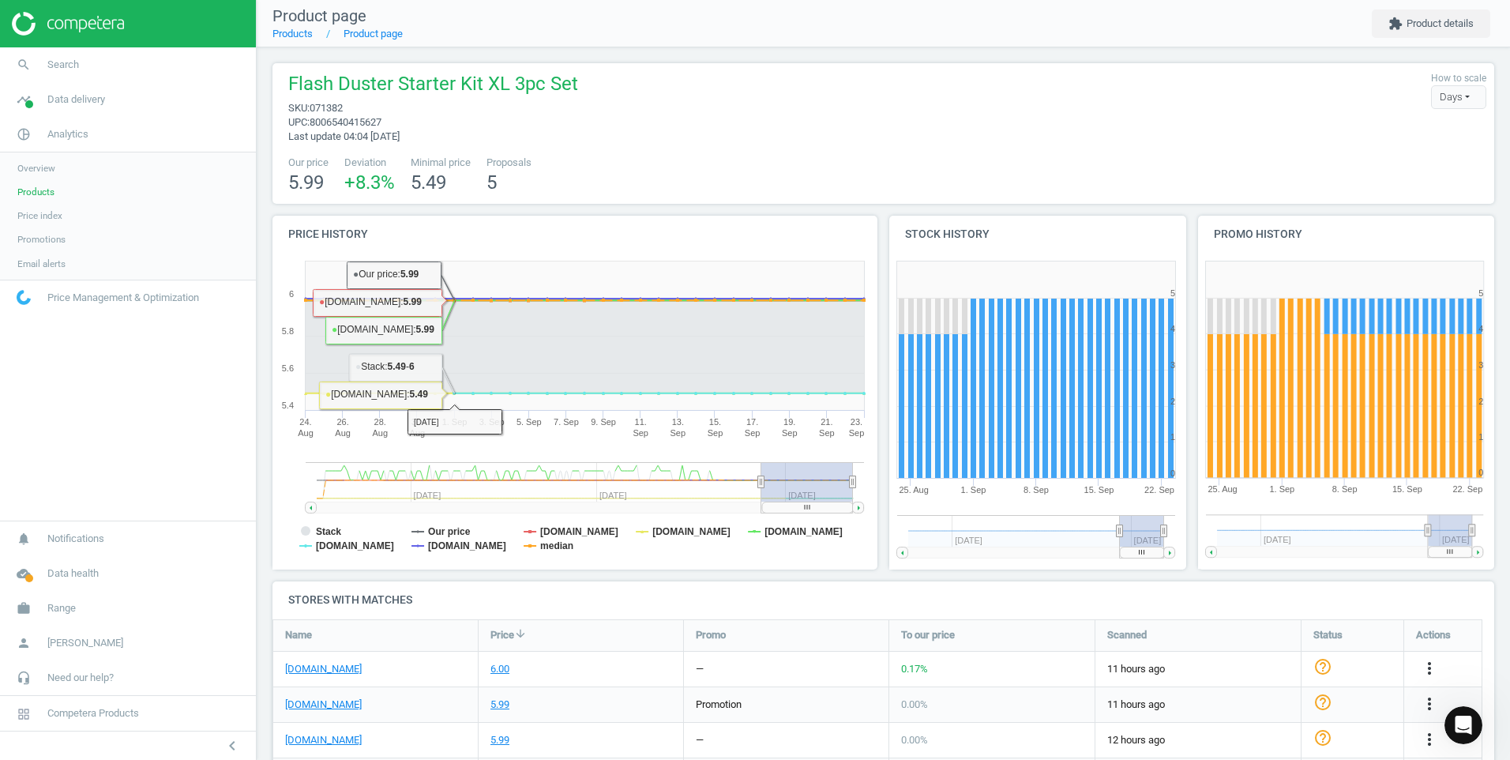
click at [350, 126] on span "8006540415627" at bounding box center [346, 122] width 72 height 12
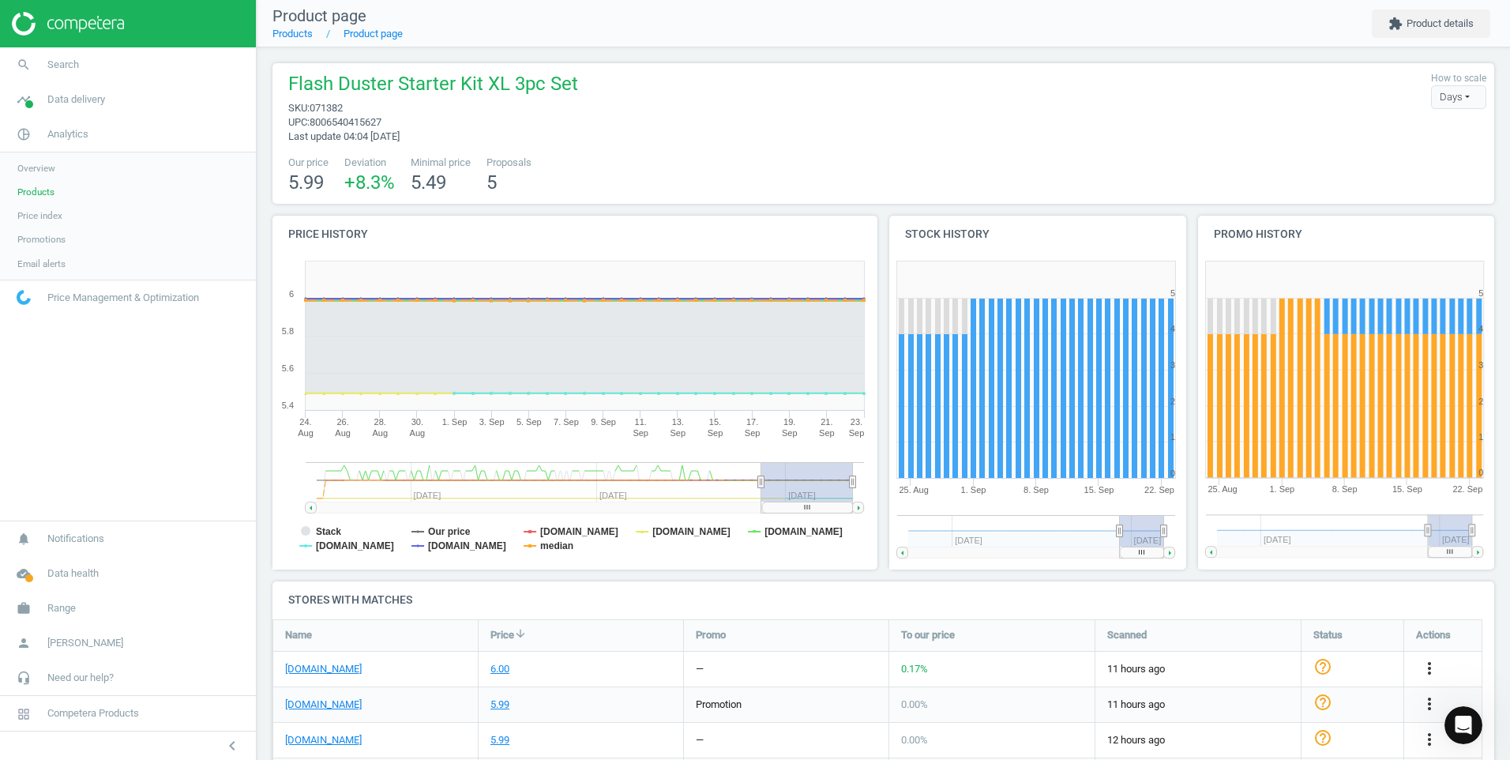
click at [351, 122] on span "8006540415627" at bounding box center [346, 122] width 72 height 12
copy span "8006540415627"
click at [51, 166] on span "Overview" at bounding box center [36, 168] width 38 height 13
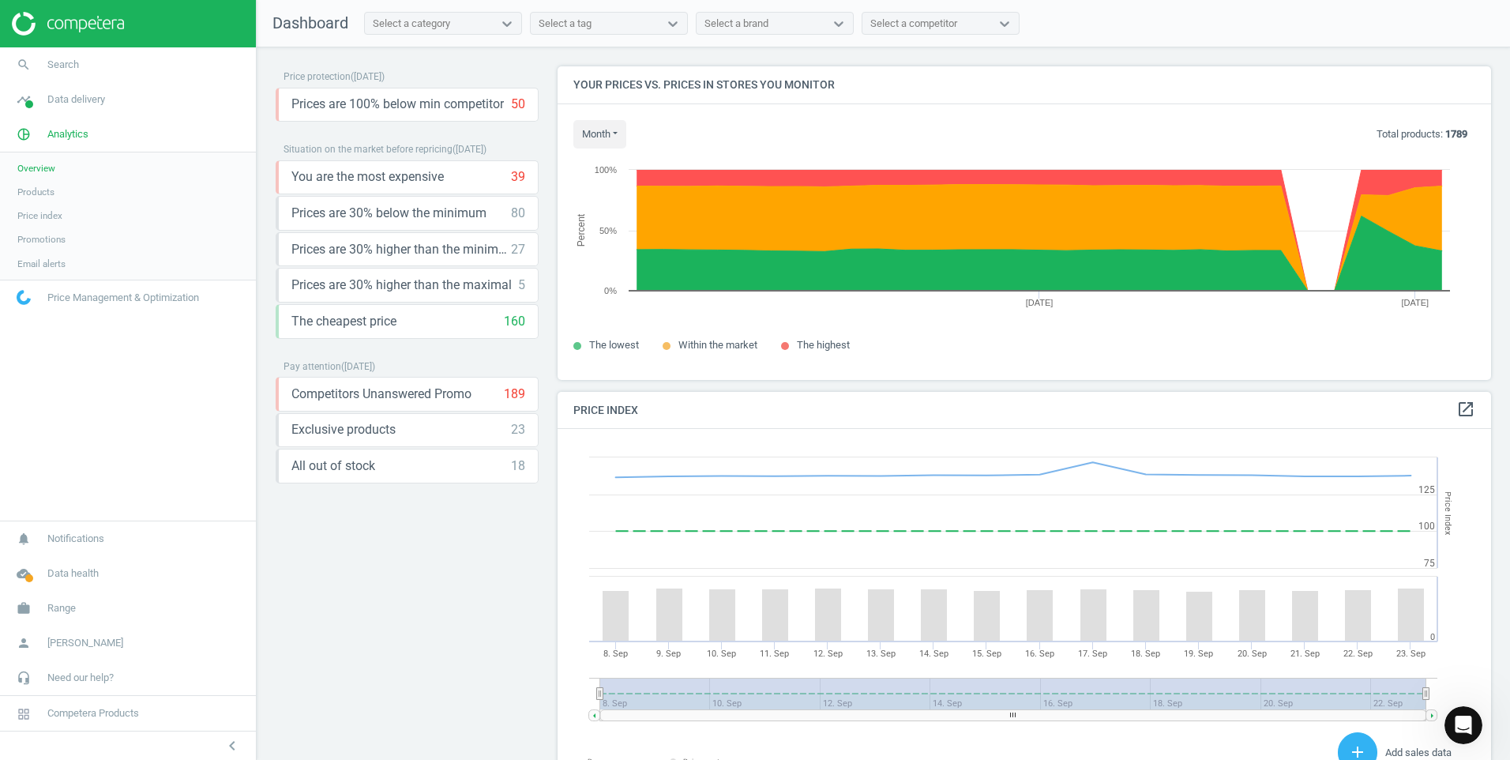
scroll to position [337, 946]
click at [55, 191] on link "Products" at bounding box center [128, 192] width 256 height 24
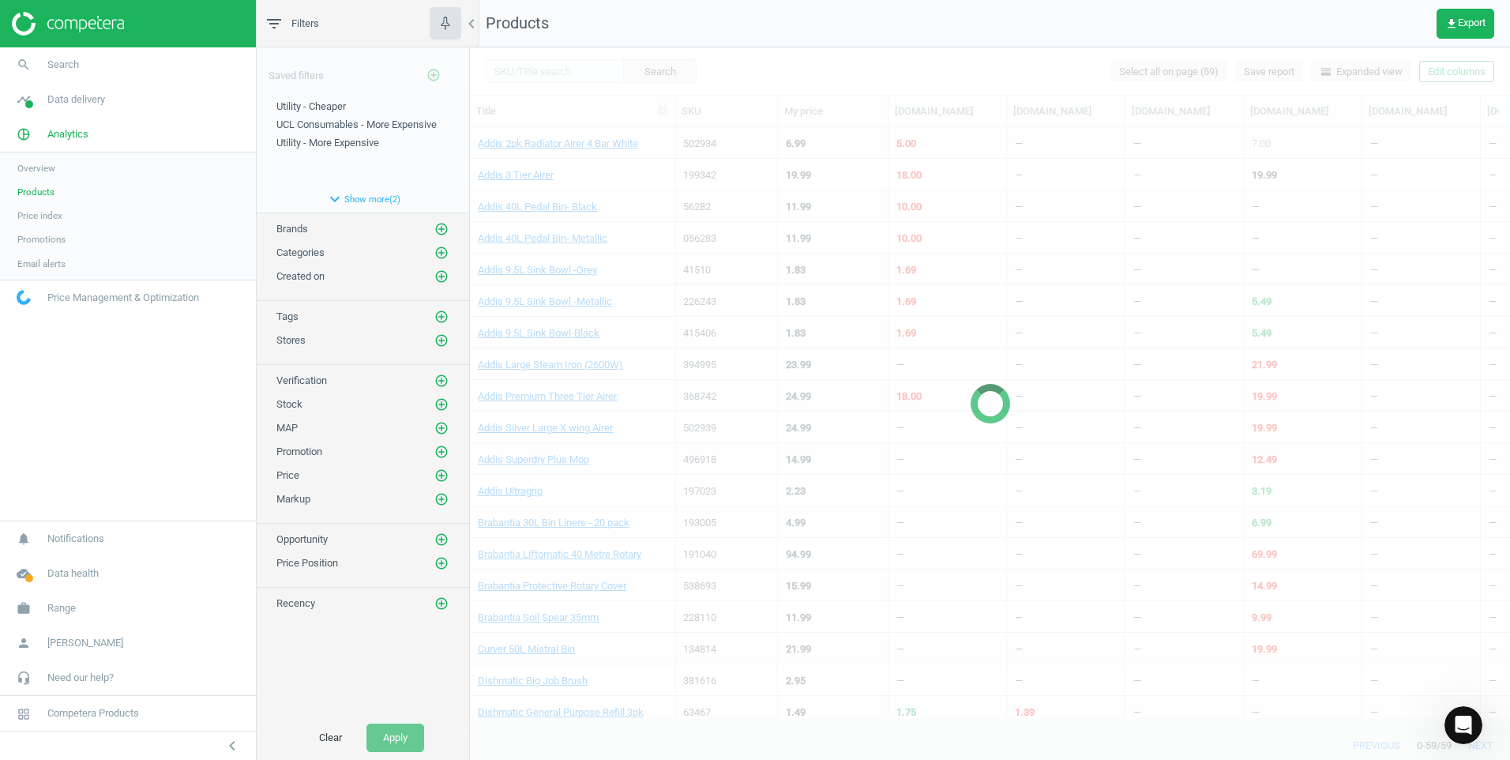
scroll to position [167, 0]
